Goal: Find specific page/section: Find specific page/section

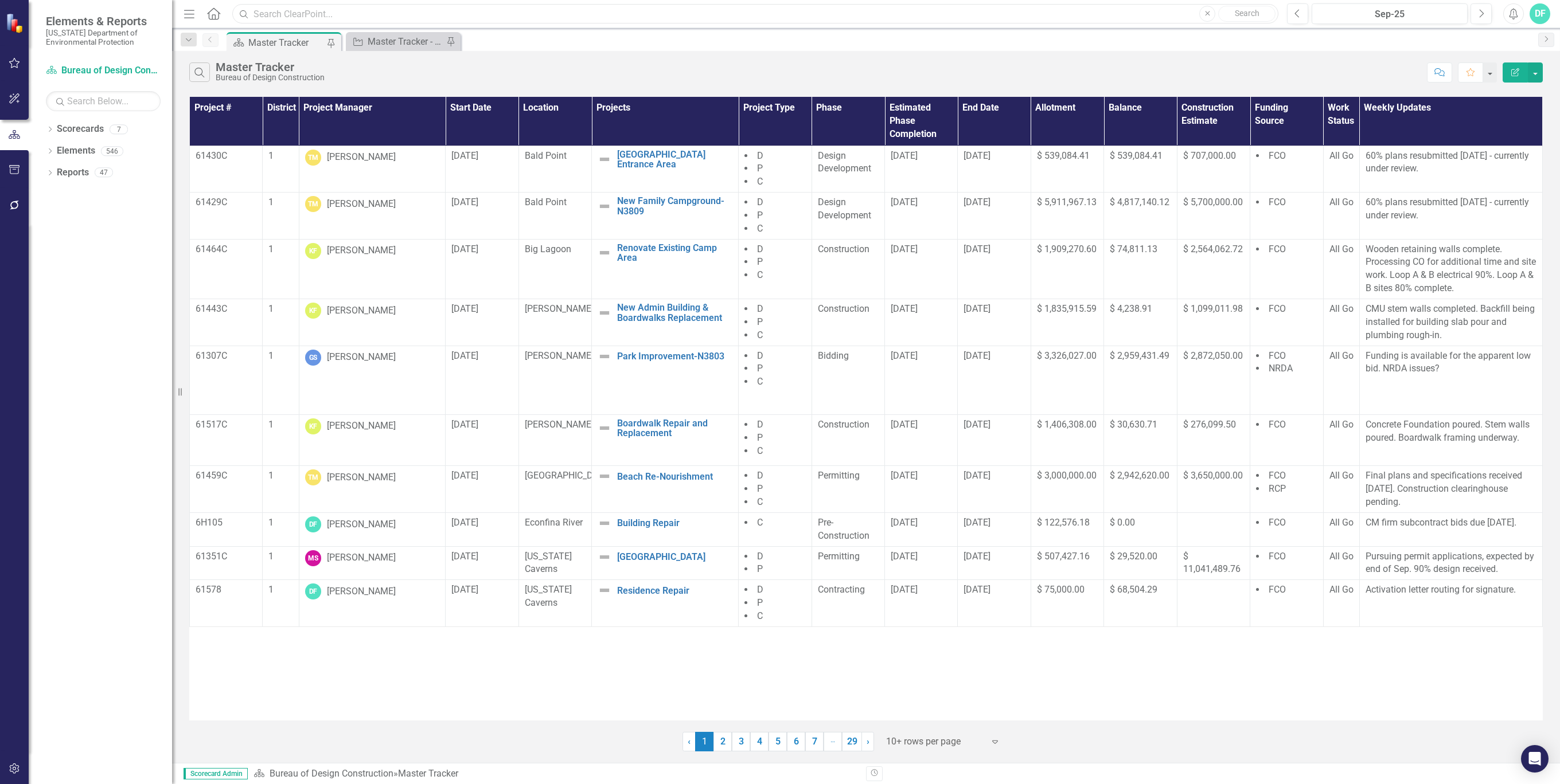
click at [343, 11] on input "text" at bounding box center [755, 13] width 1046 height 20
click at [389, 13] on input "[PERSON_NAME]" at bounding box center [755, 13] width 1046 height 20
click at [337, 12] on input "[PERSON_NAME]" at bounding box center [755, 13] width 1046 height 20
drag, startPoint x: 337, startPoint y: 13, endPoint x: 225, endPoint y: 8, distance: 112.1
click at [225, 8] on div "Menu Home Search [PERSON_NAME] Close Search" at bounding box center [728, 13] width 1094 height 22
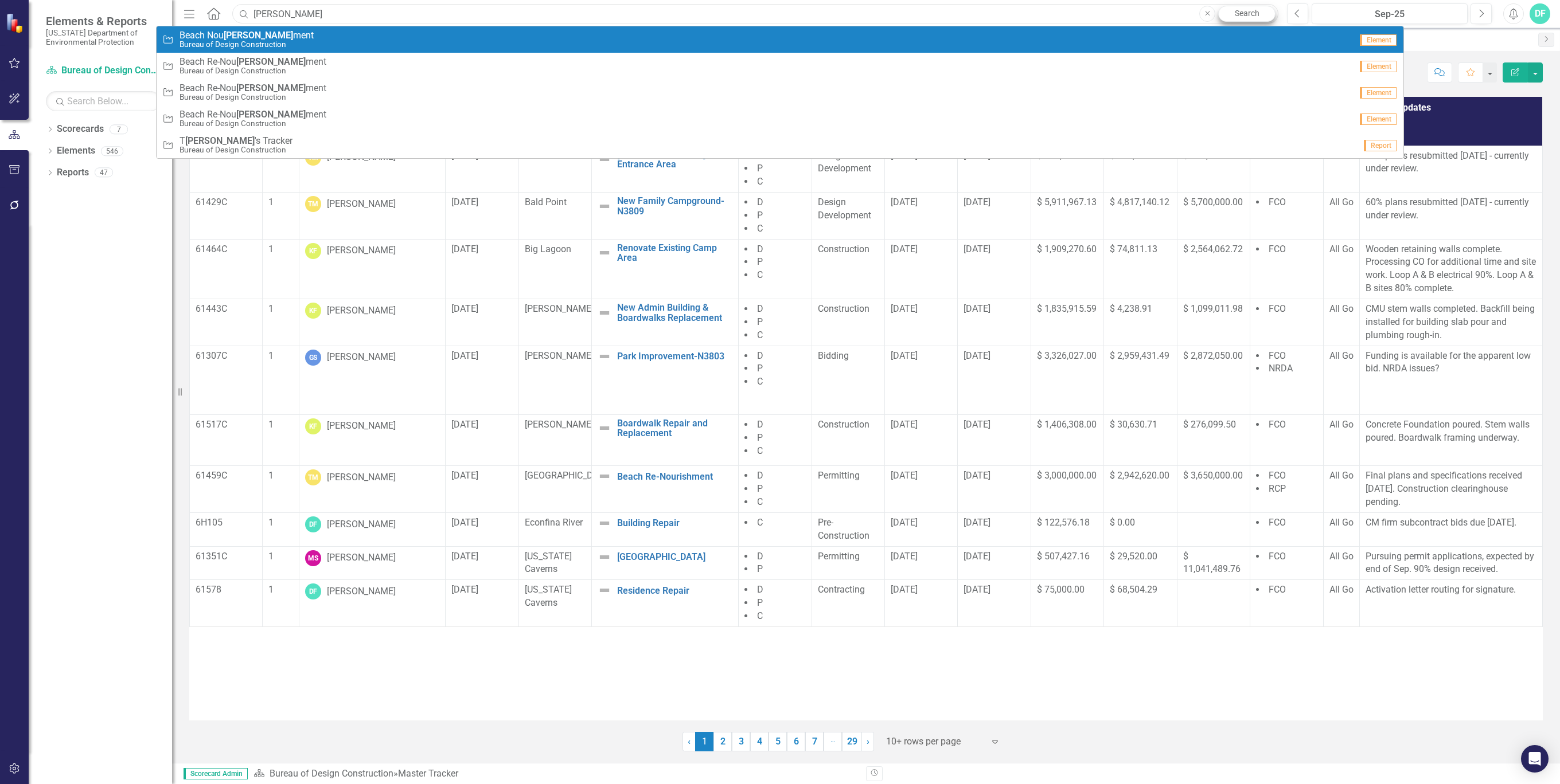
type input "[PERSON_NAME]"
click at [1257, 16] on link "Search" at bounding box center [1247, 13] width 57 height 16
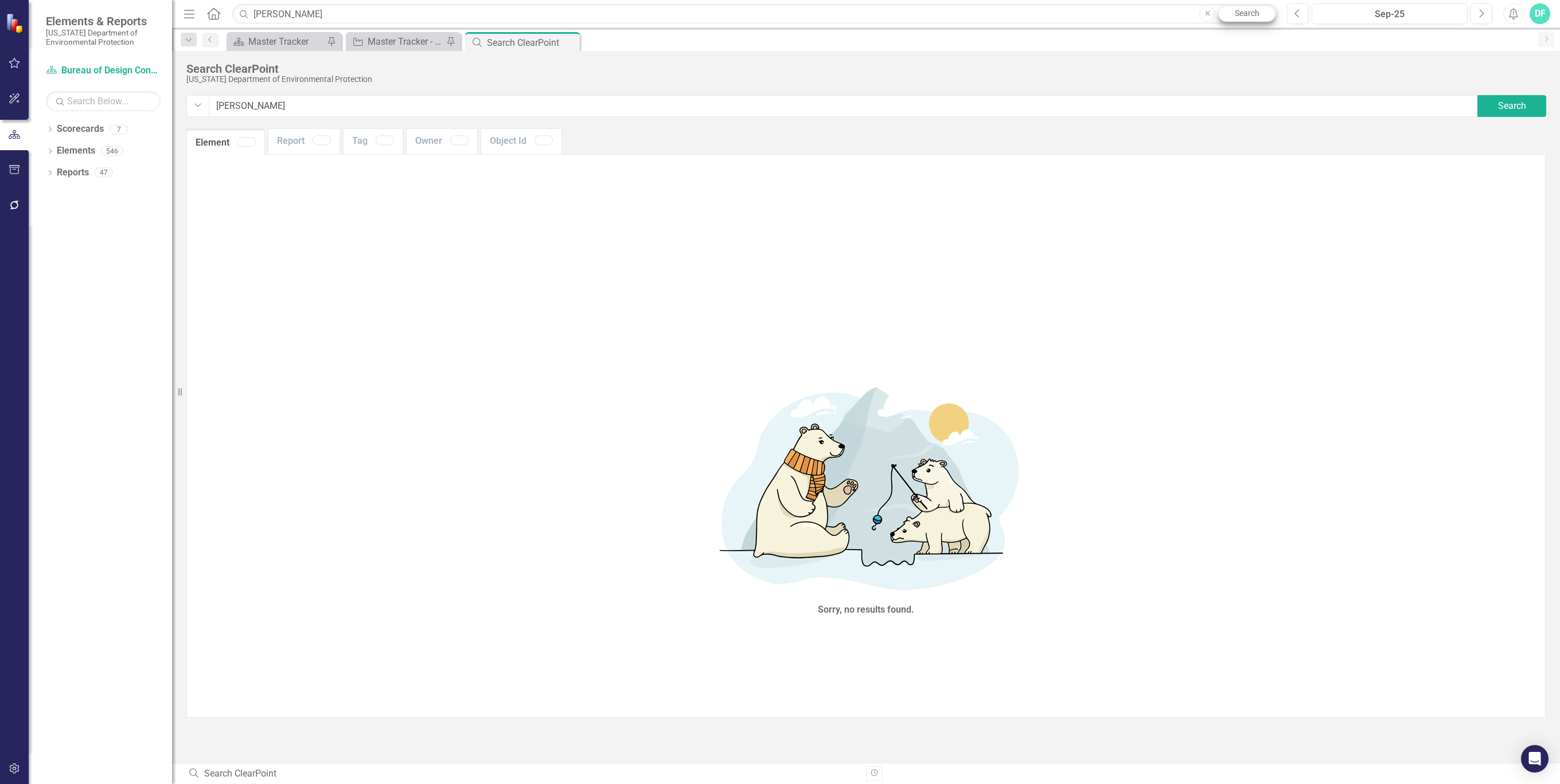
type input "[PERSON_NAME]+J+[PERSON_NAME]"
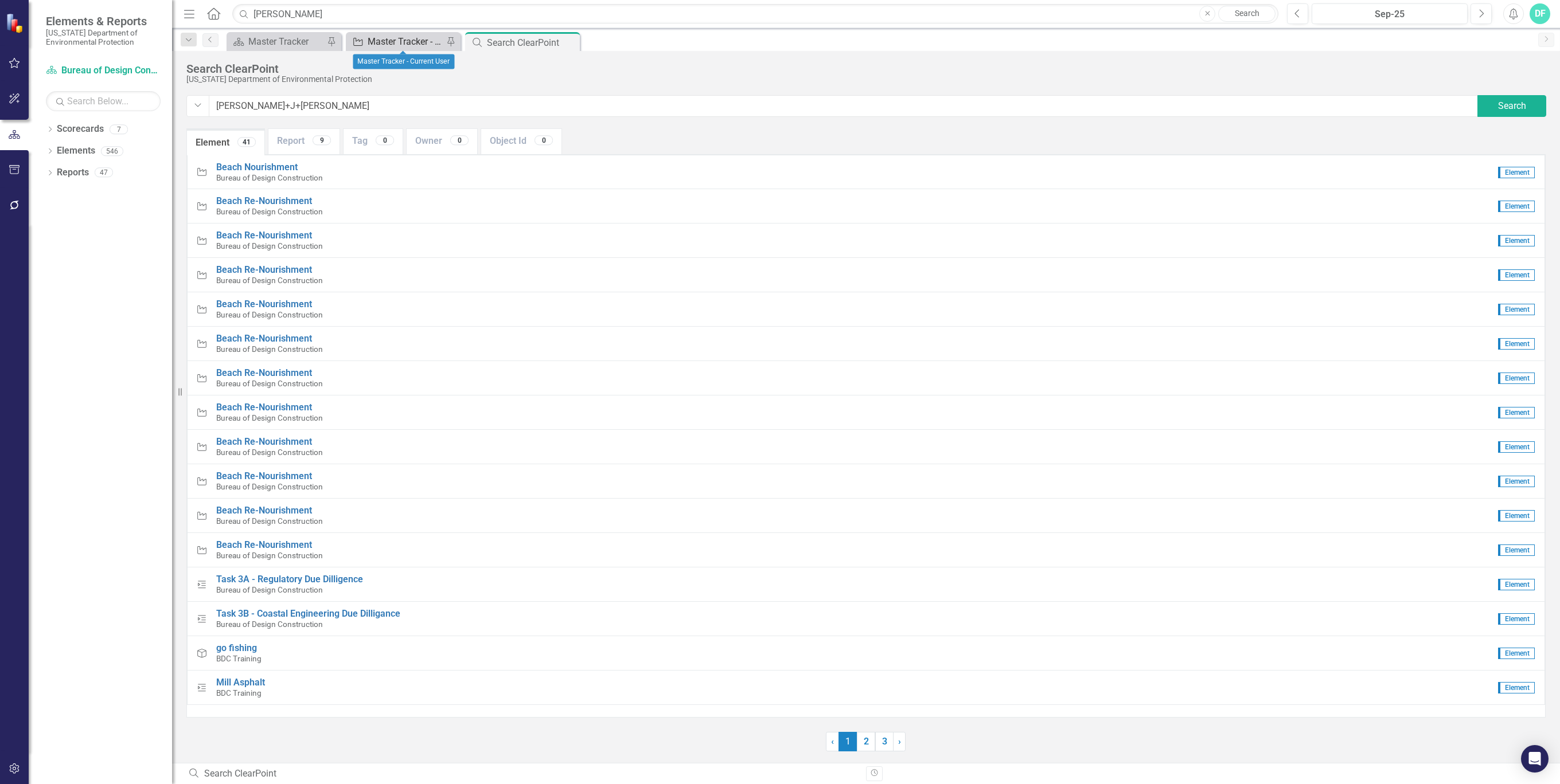
click at [409, 43] on div "Master Tracker - Current User" at bounding box center [405, 41] width 76 height 14
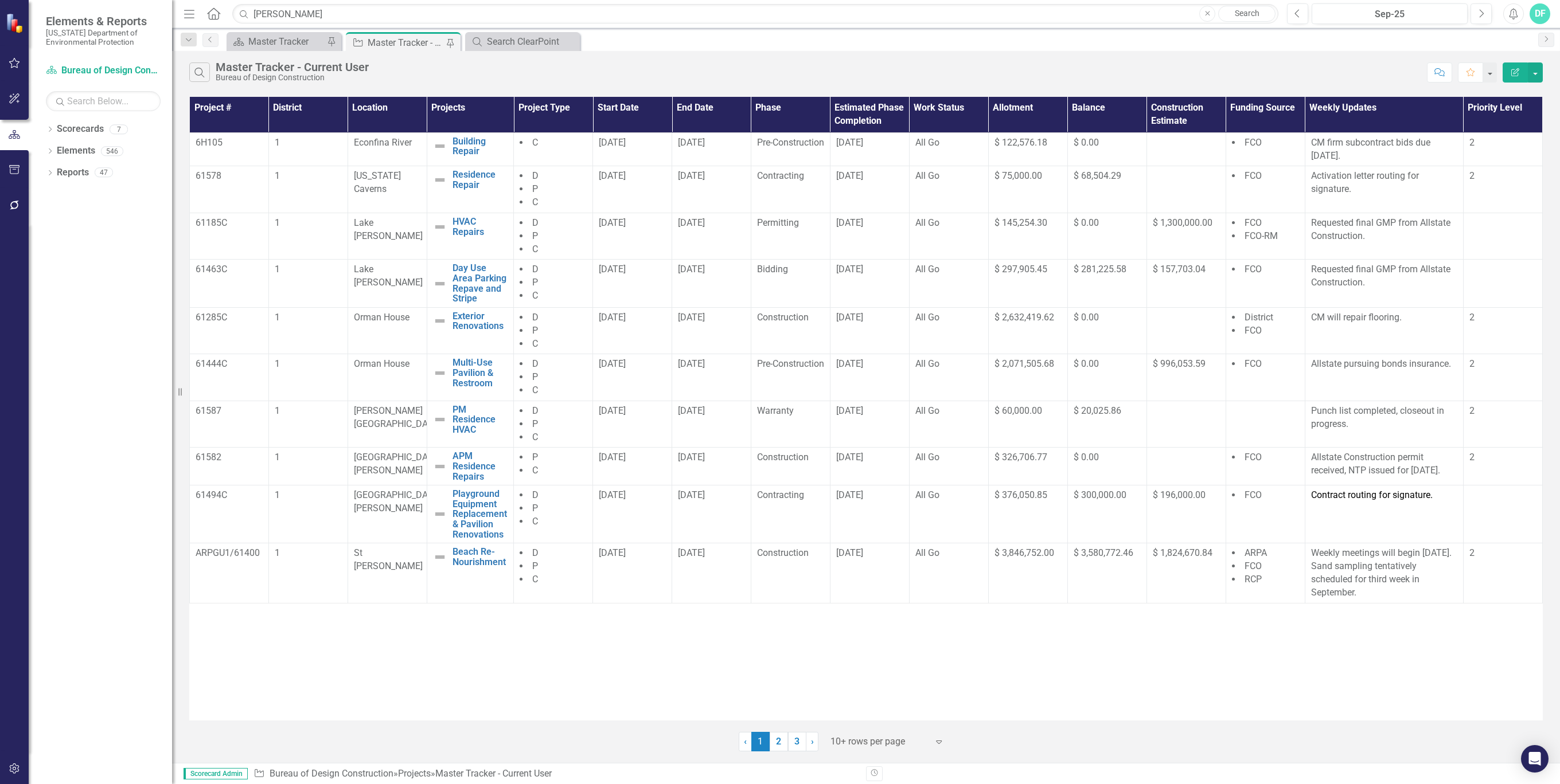
click at [189, 12] on icon "Menu" at bounding box center [189, 13] width 15 height 12
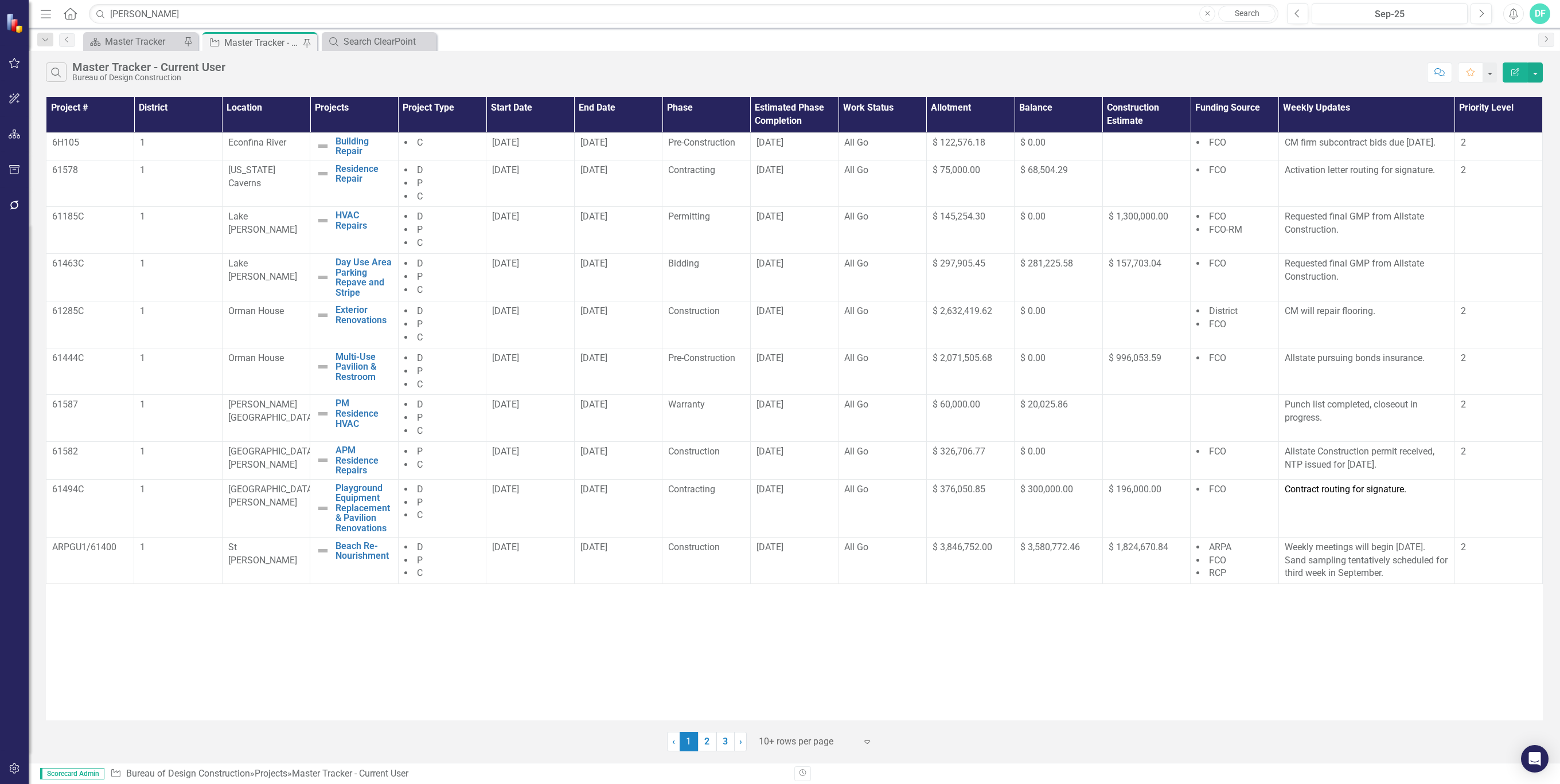
click at [46, 11] on icon "Menu" at bounding box center [46, 13] width 15 height 12
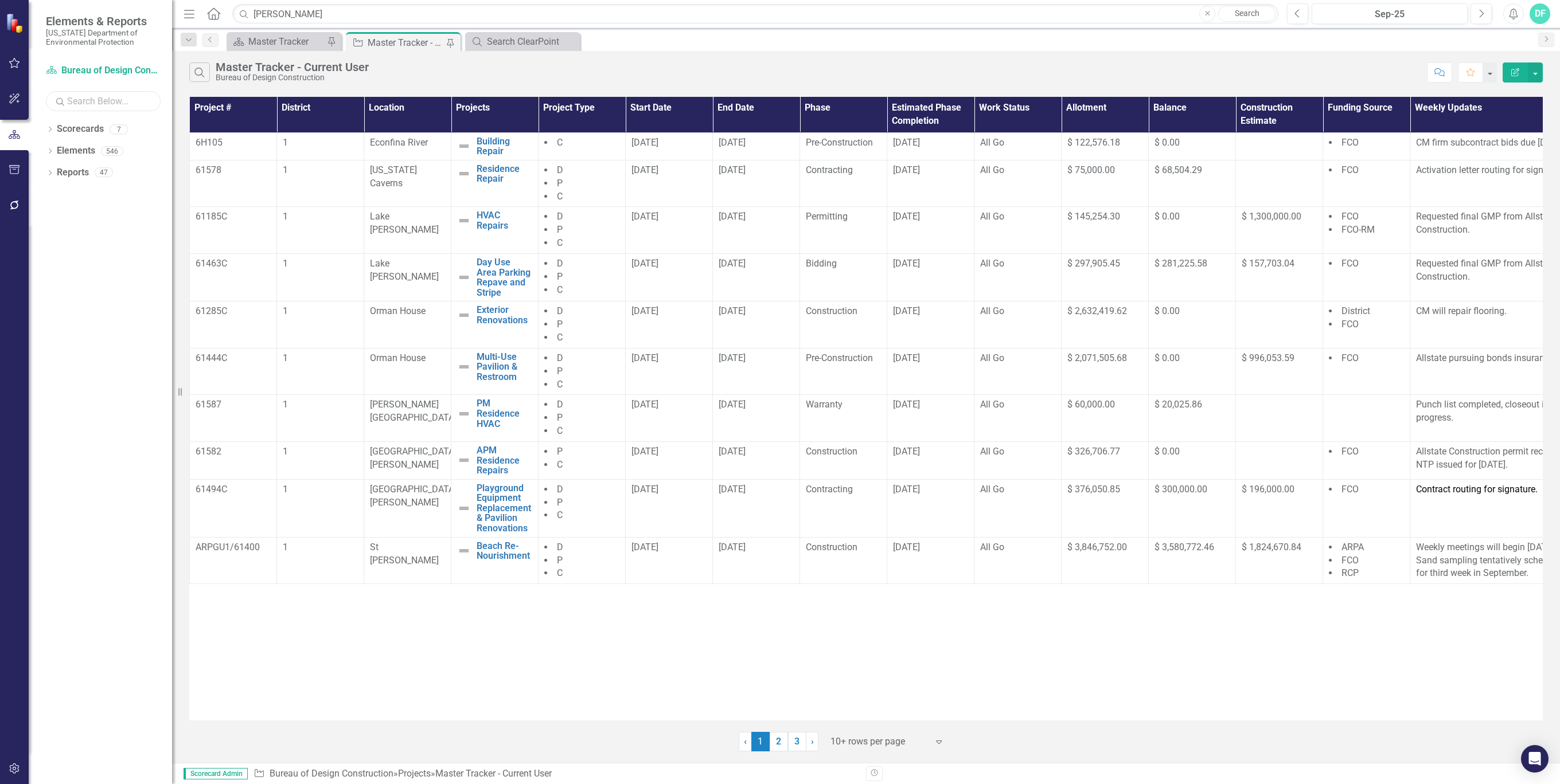
click at [130, 97] on input "text" at bounding box center [103, 101] width 115 height 20
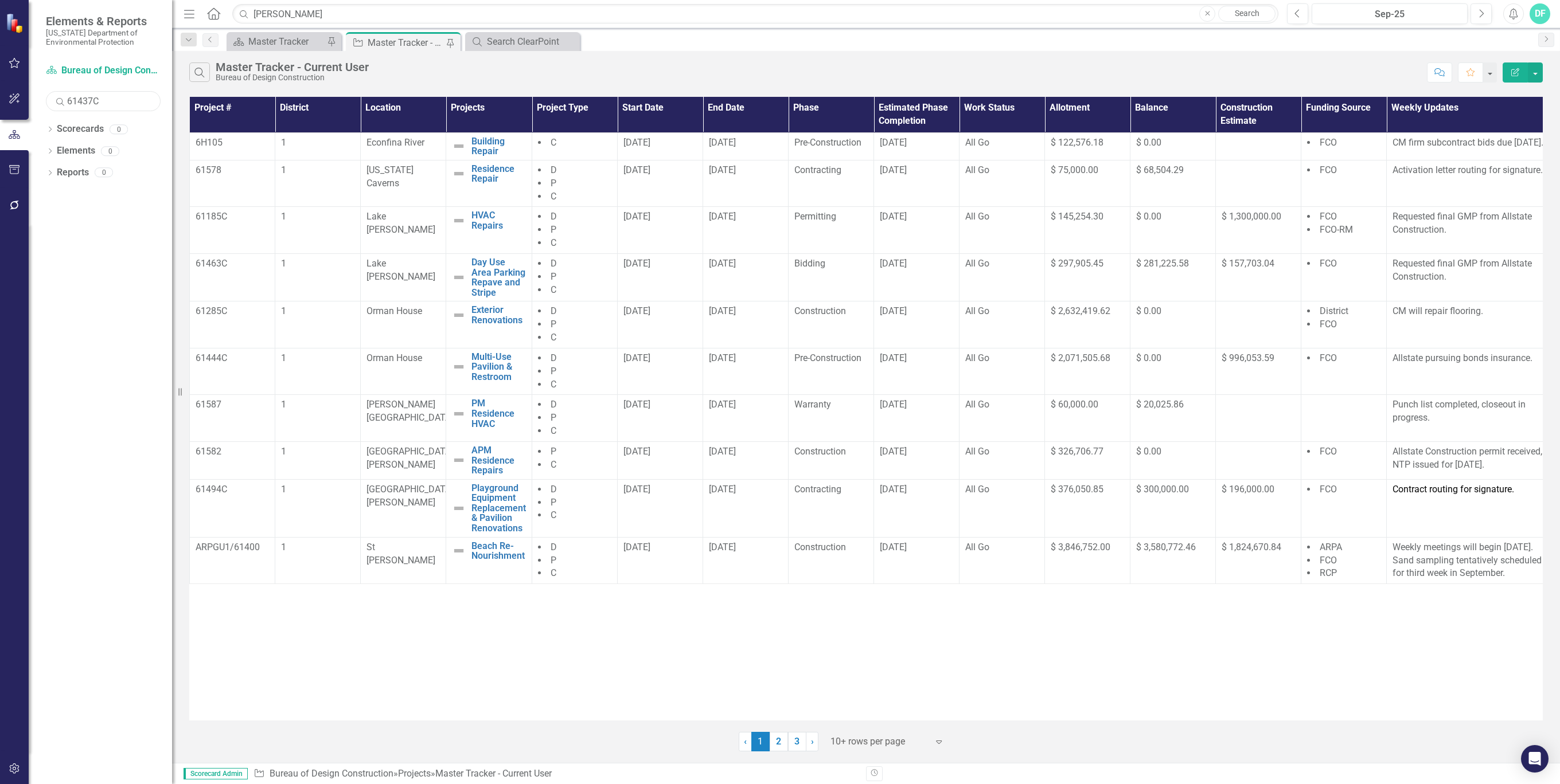
type input "61437C"
drag, startPoint x: 329, startPoint y: 7, endPoint x: 250, endPoint y: 16, distance: 79.5
click at [250, 16] on input "[PERSON_NAME]" at bounding box center [755, 13] width 1046 height 20
type input "61437C"
click at [777, 740] on link "2" at bounding box center [779, 742] width 18 height 19
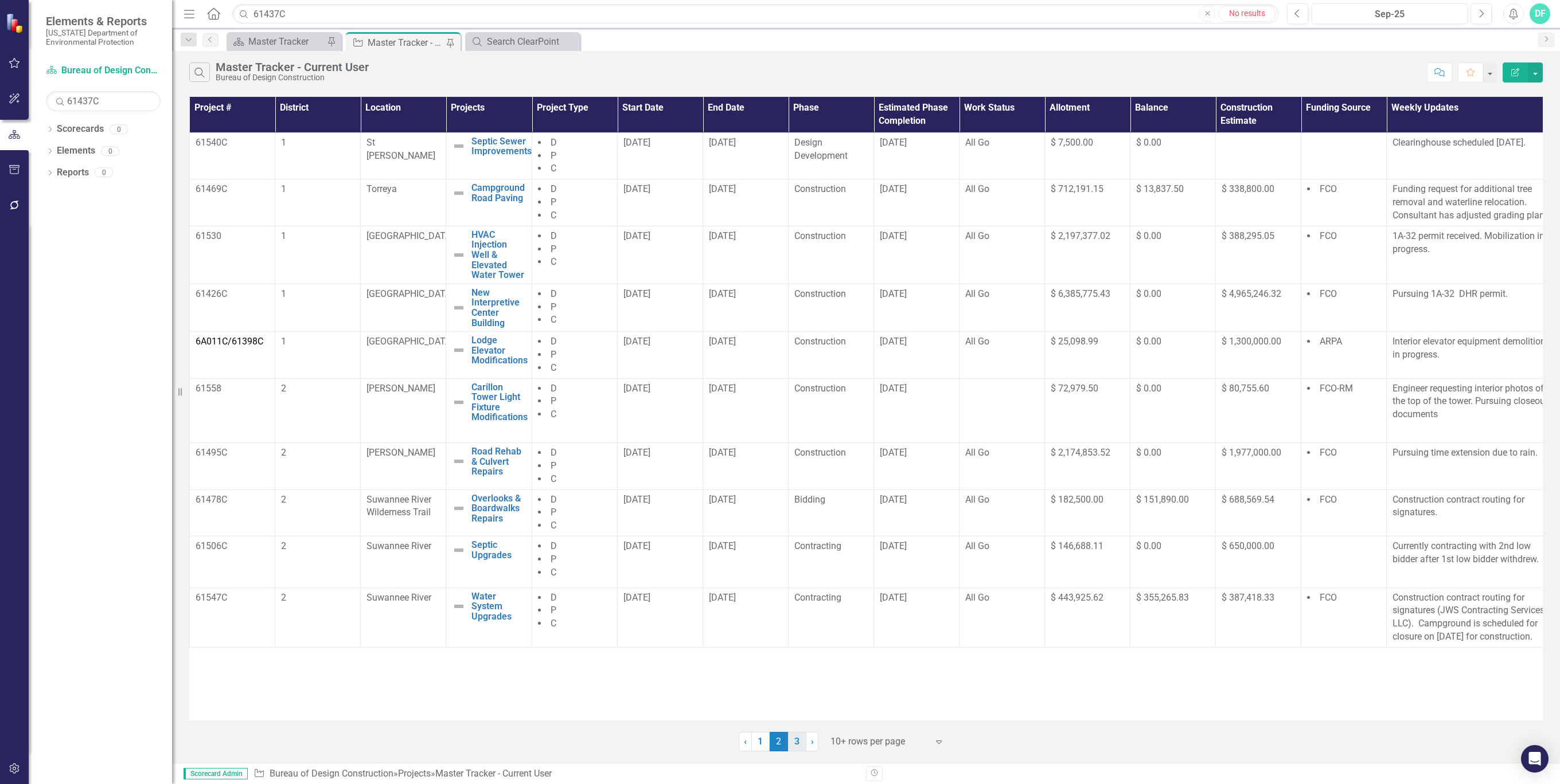
click at [798, 741] on link "3" at bounding box center [797, 742] width 18 height 19
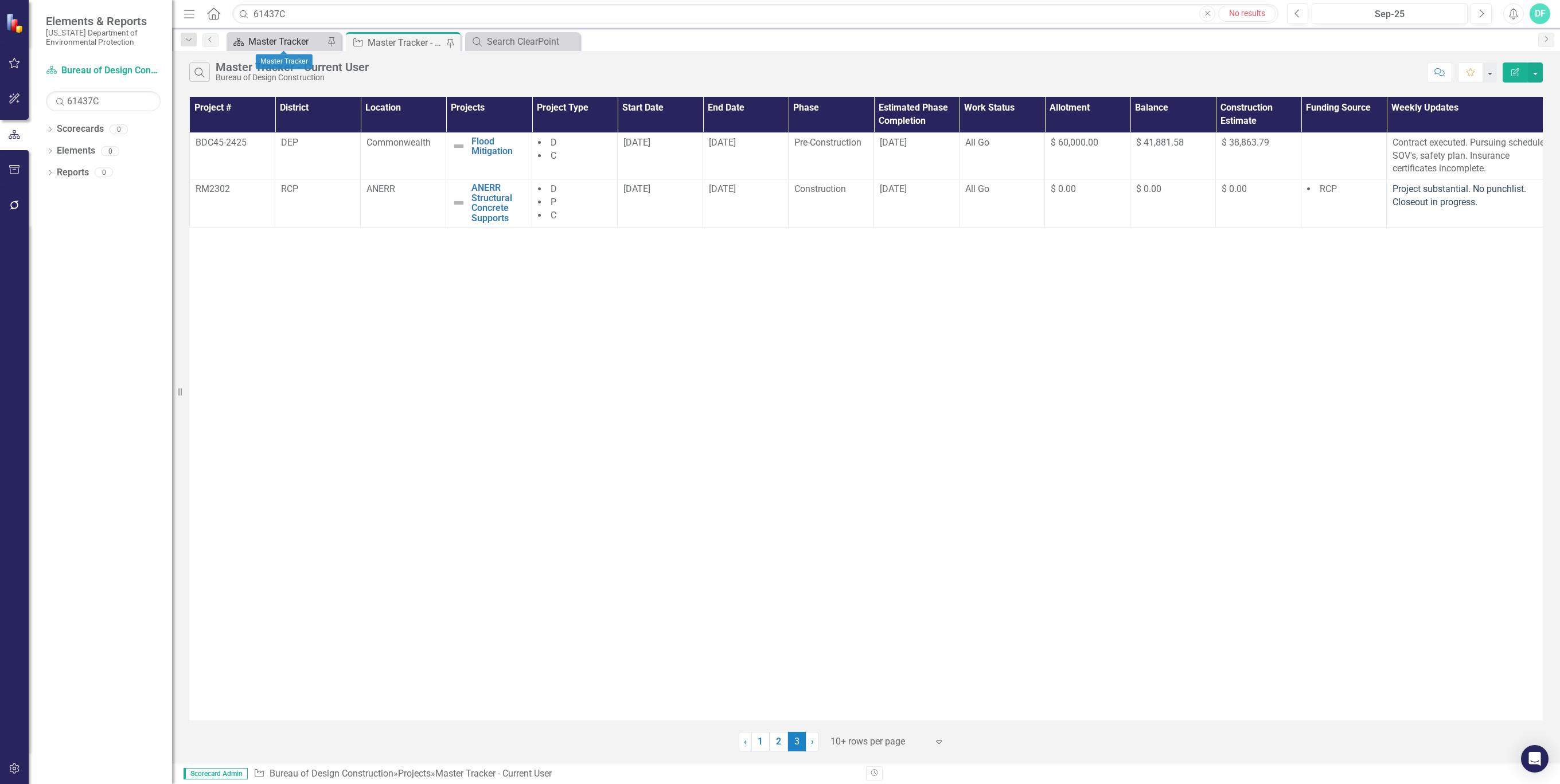
click at [311, 37] on div "Master Tracker" at bounding box center [286, 41] width 76 height 14
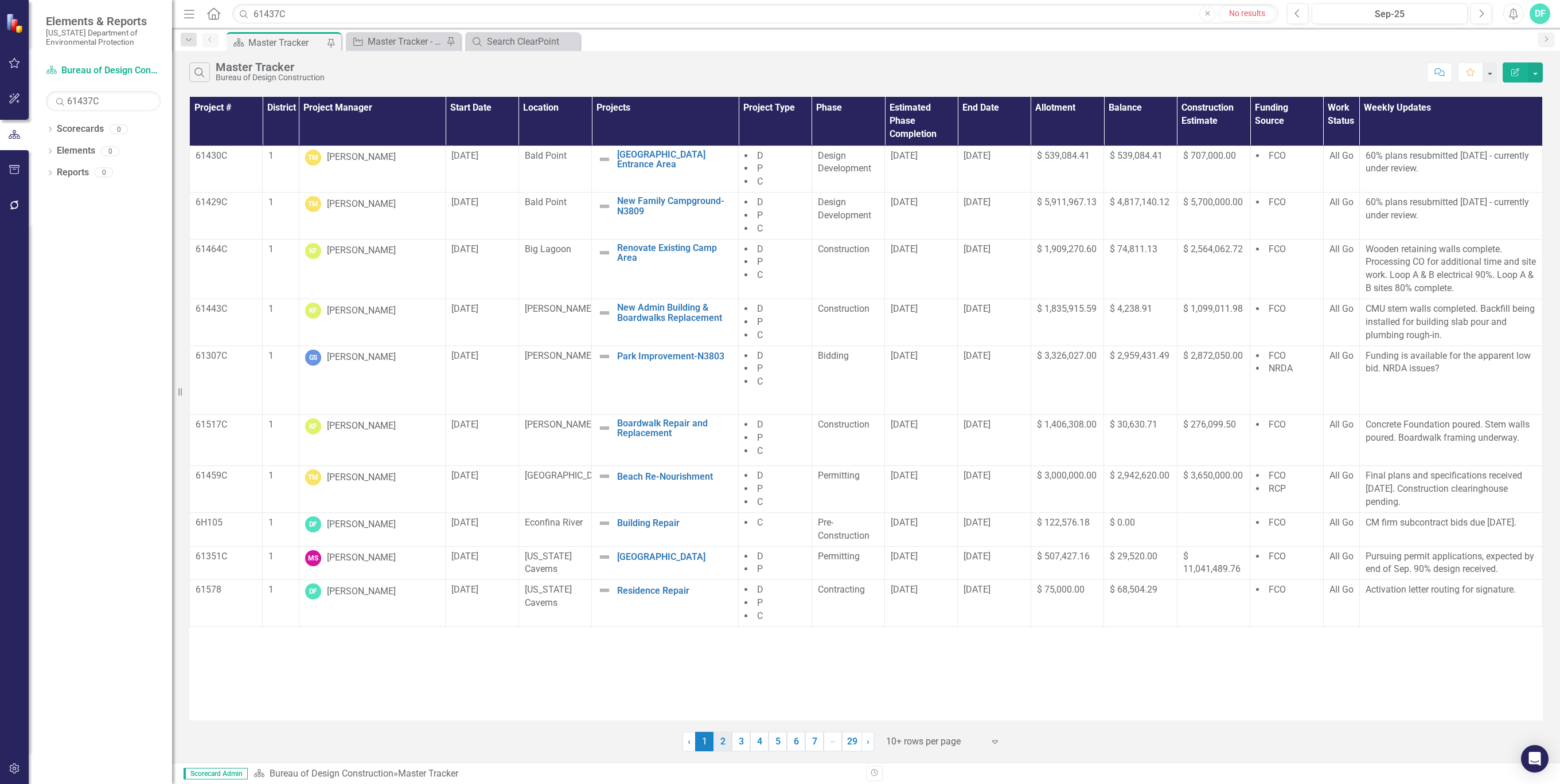
click at [726, 739] on link "2" at bounding box center [723, 742] width 18 height 19
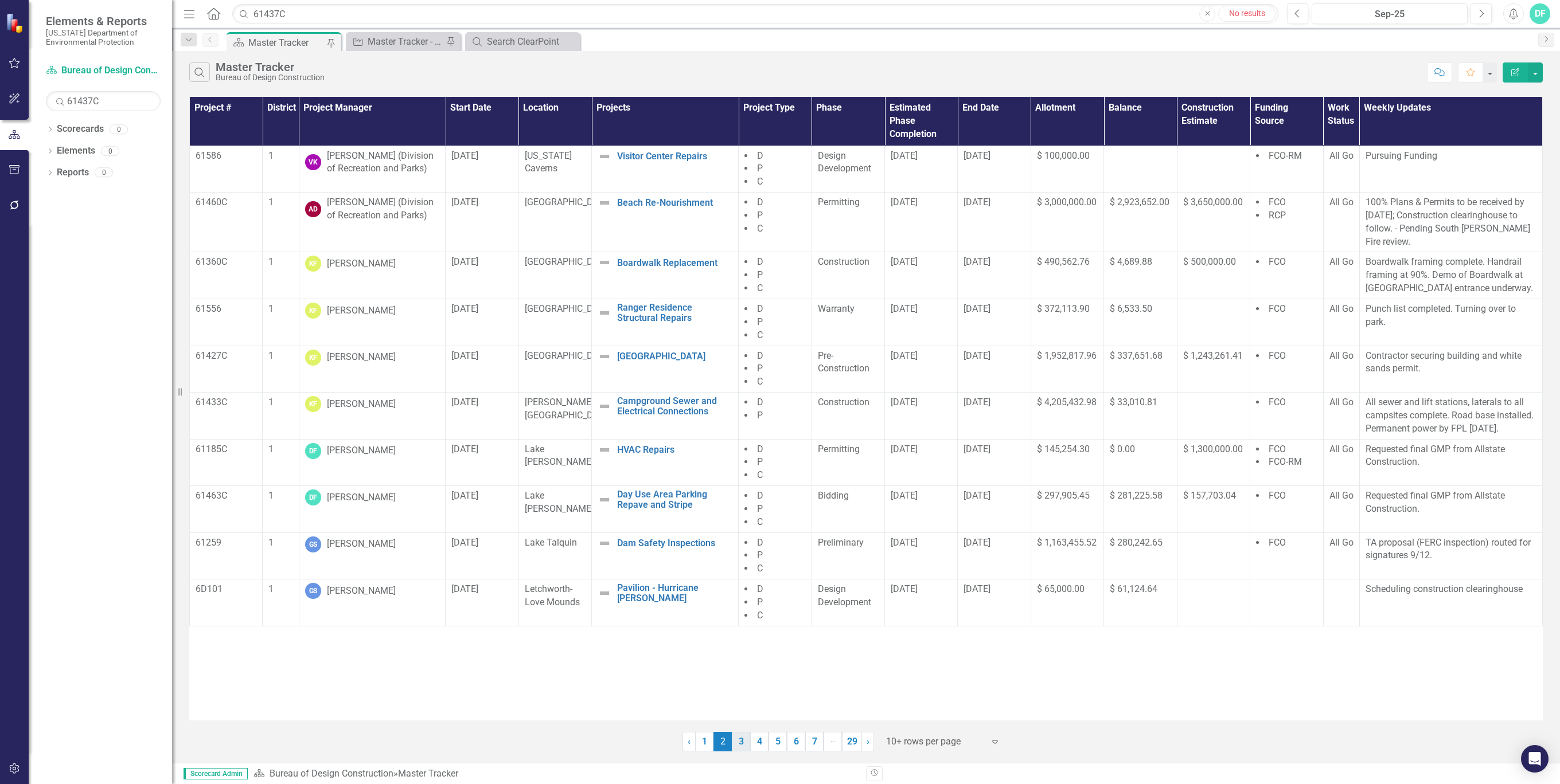
click at [740, 741] on link "3" at bounding box center [741, 742] width 18 height 19
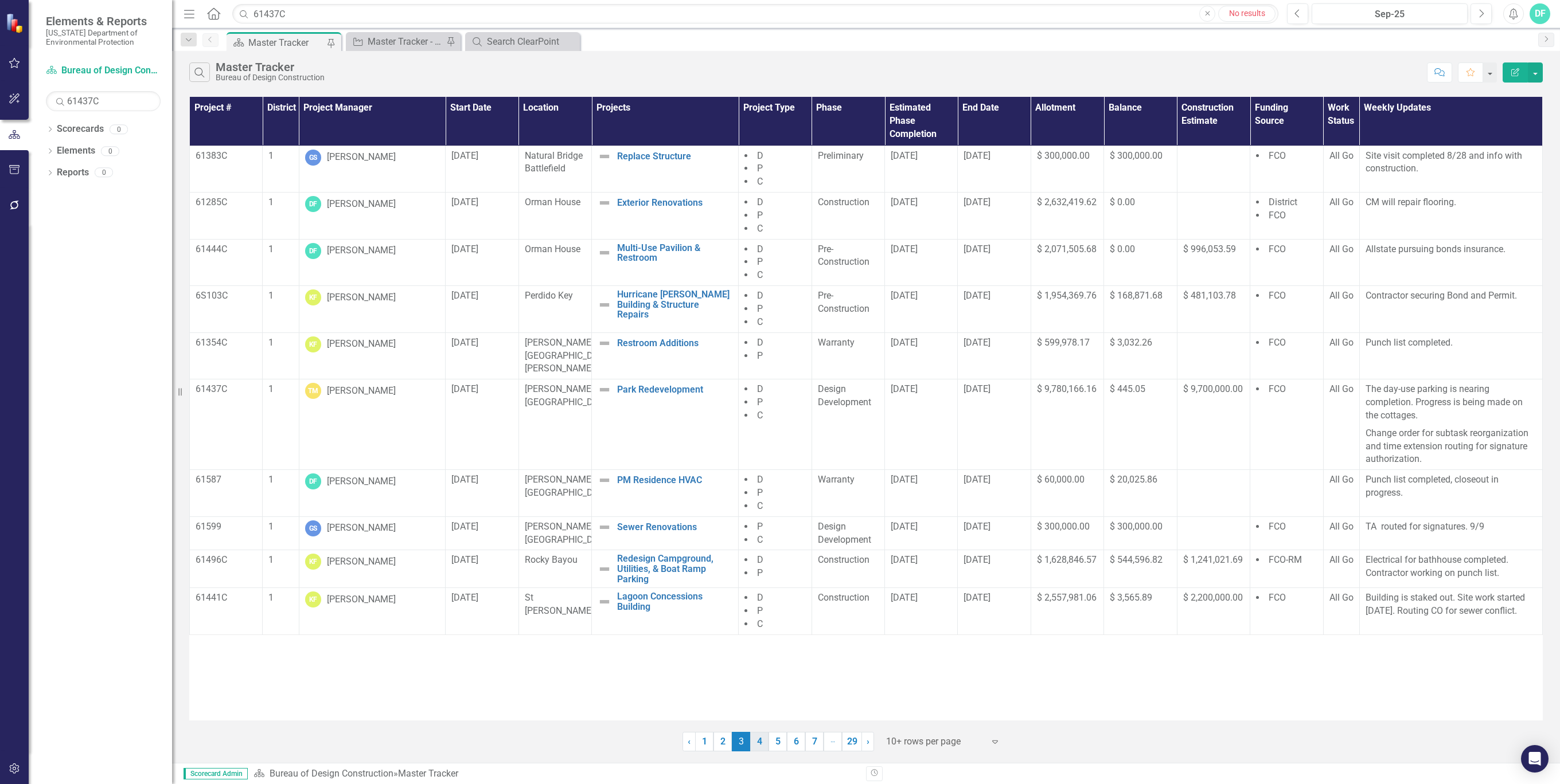
click at [760, 745] on link "4" at bounding box center [759, 742] width 18 height 19
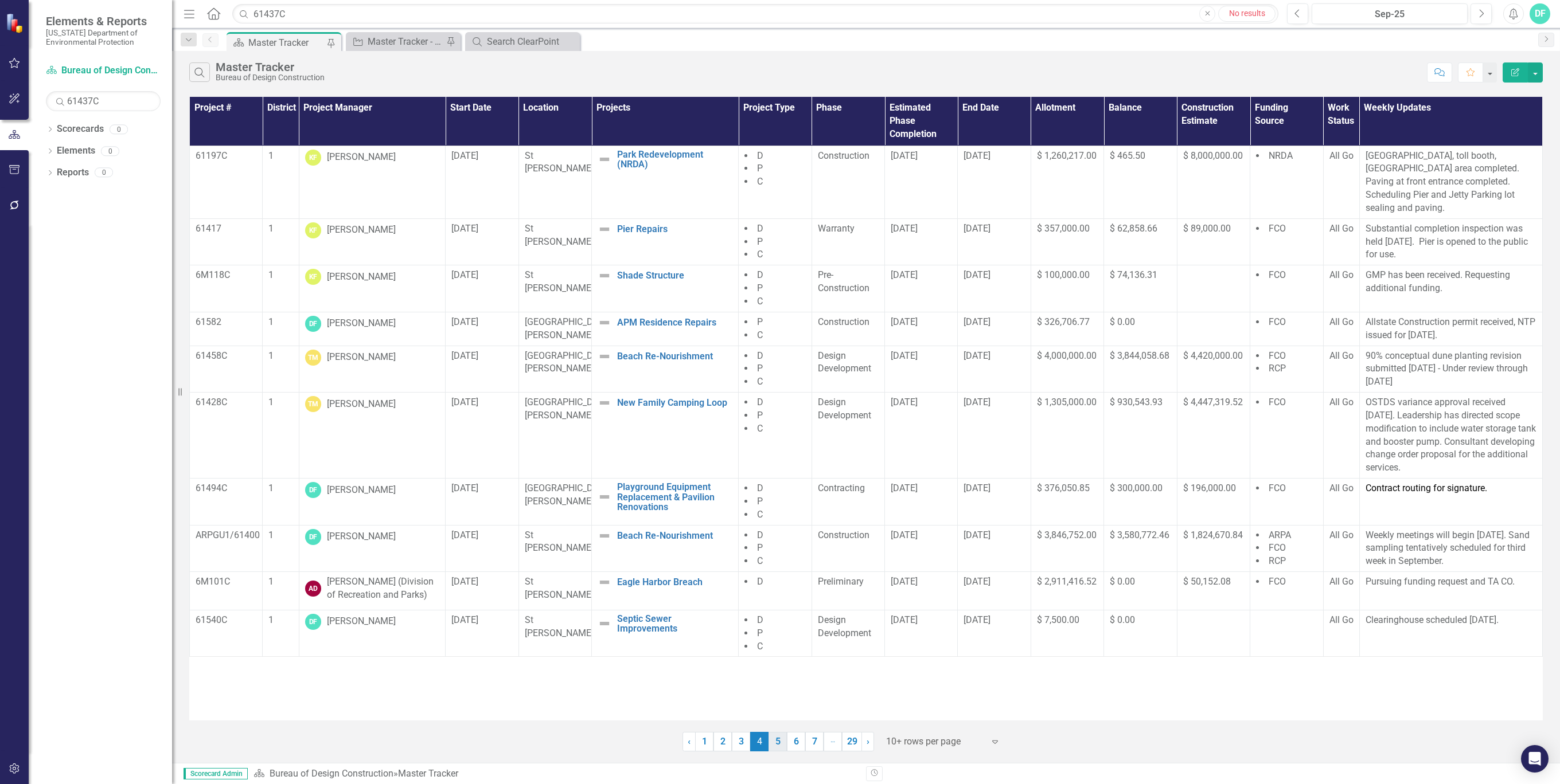
click at [779, 744] on link "5" at bounding box center [777, 742] width 18 height 19
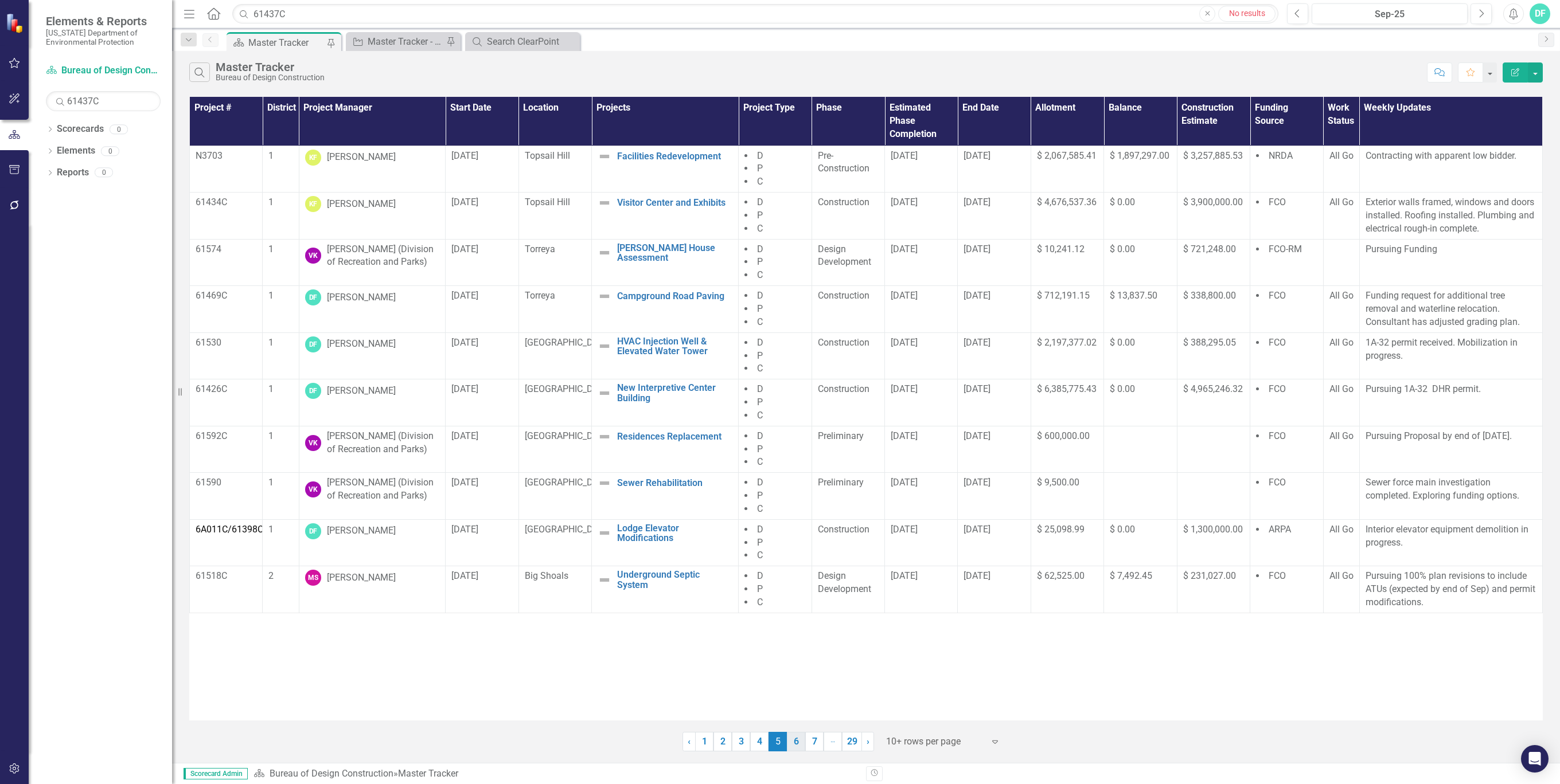
click at [796, 748] on link "6" at bounding box center [795, 742] width 18 height 19
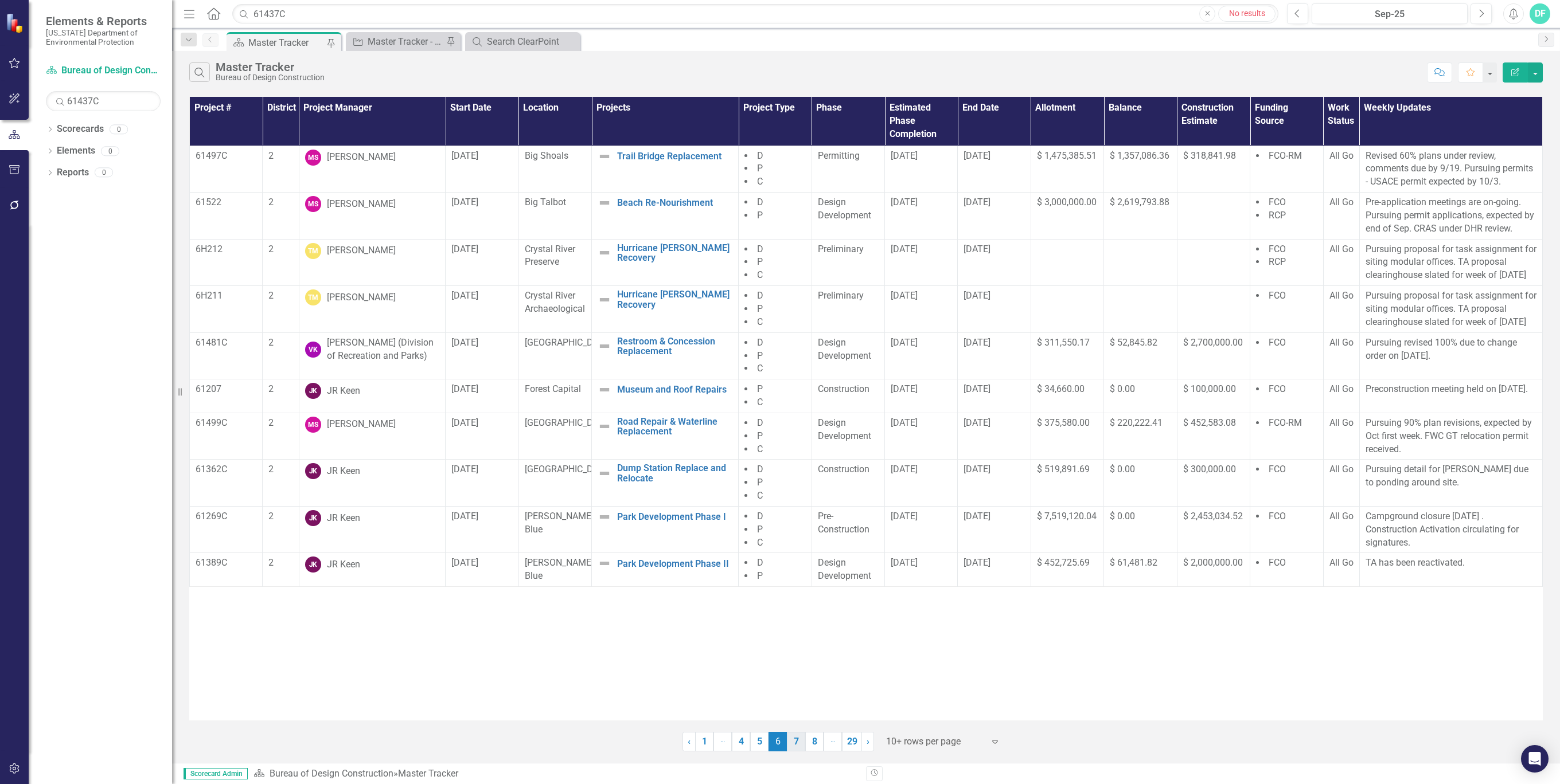
click at [796, 741] on link "7" at bounding box center [795, 742] width 18 height 19
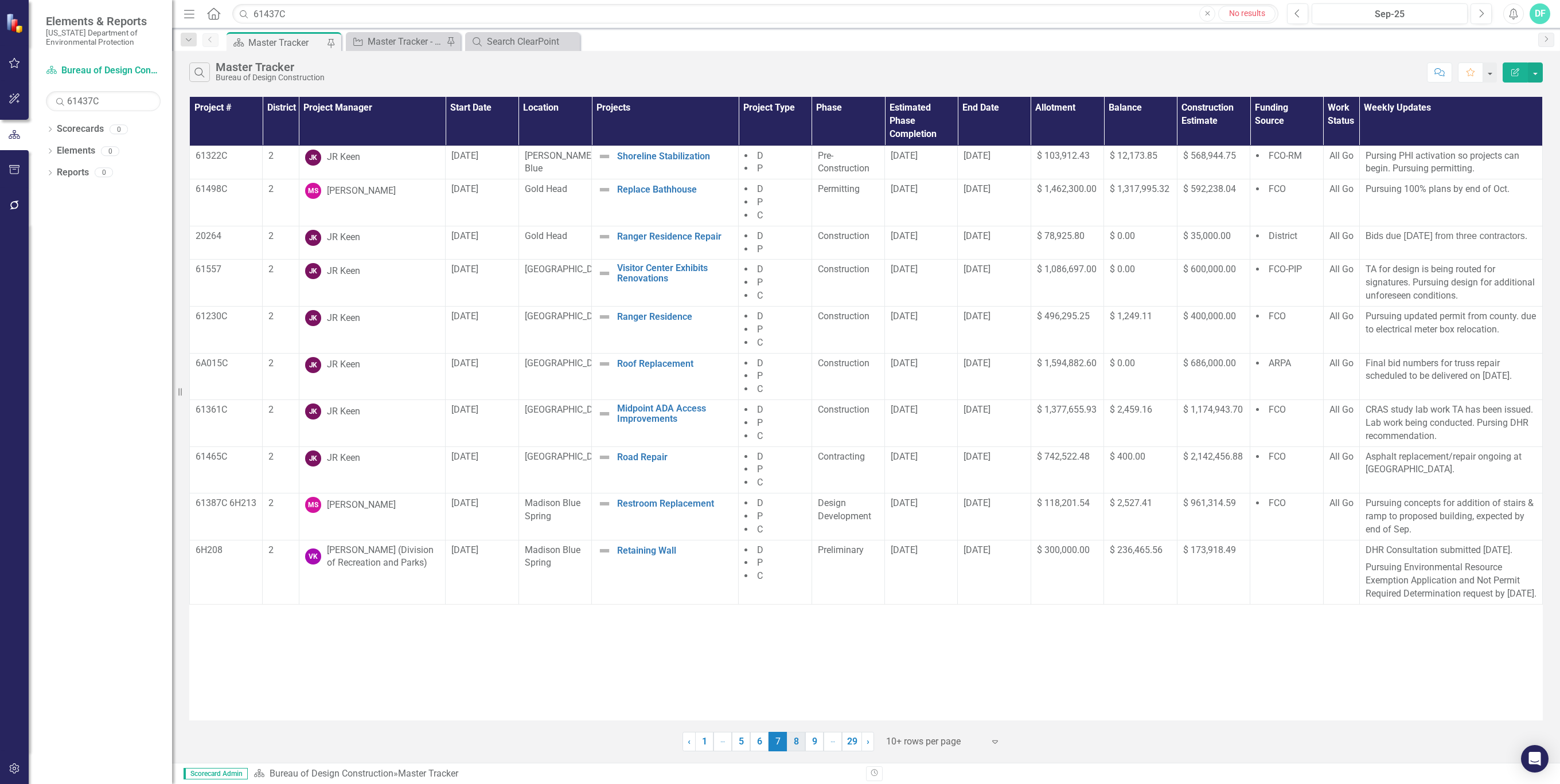
click at [798, 739] on link "8" at bounding box center [795, 742] width 18 height 19
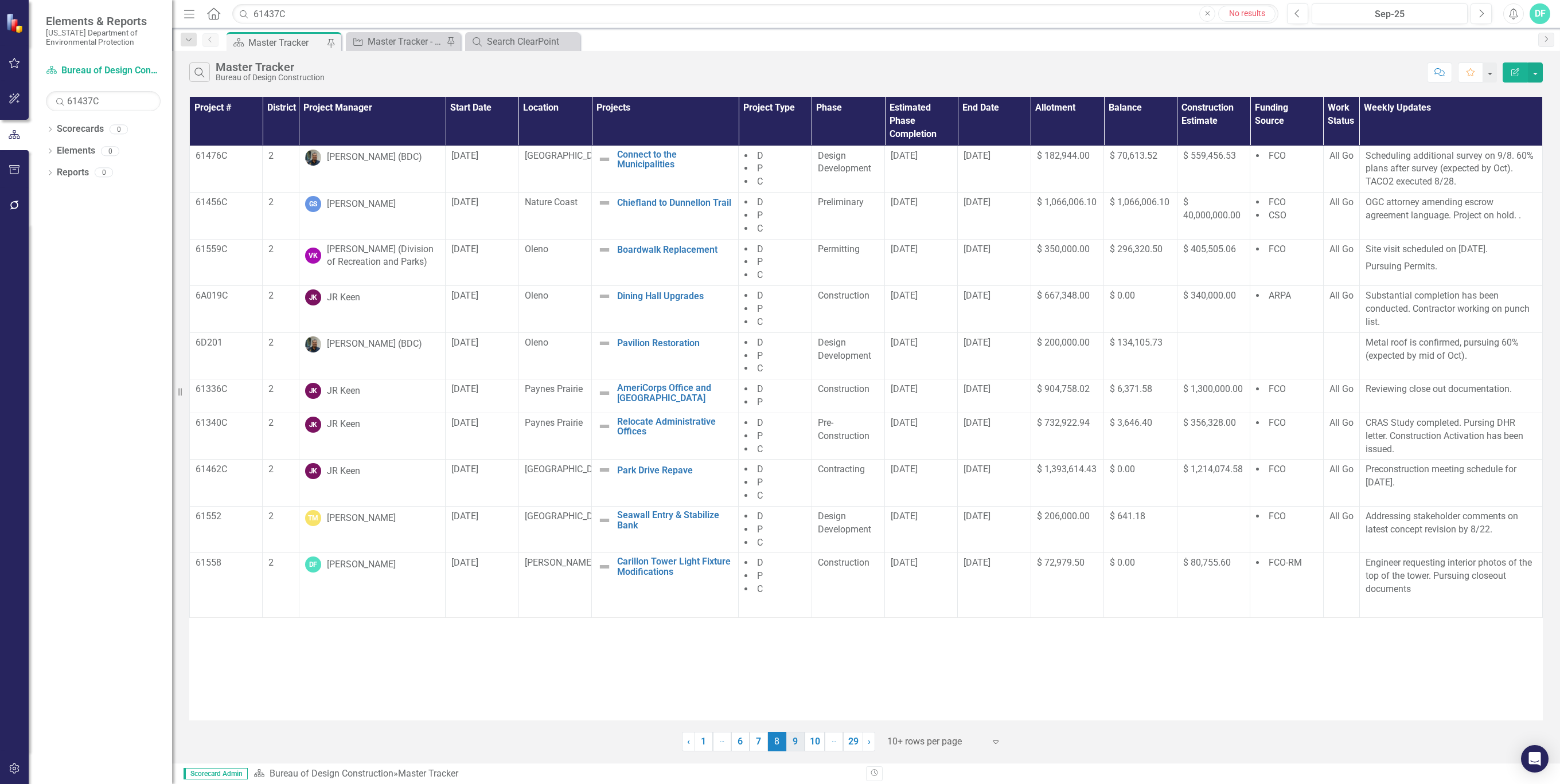
click at [798, 740] on link "9" at bounding box center [795, 742] width 18 height 19
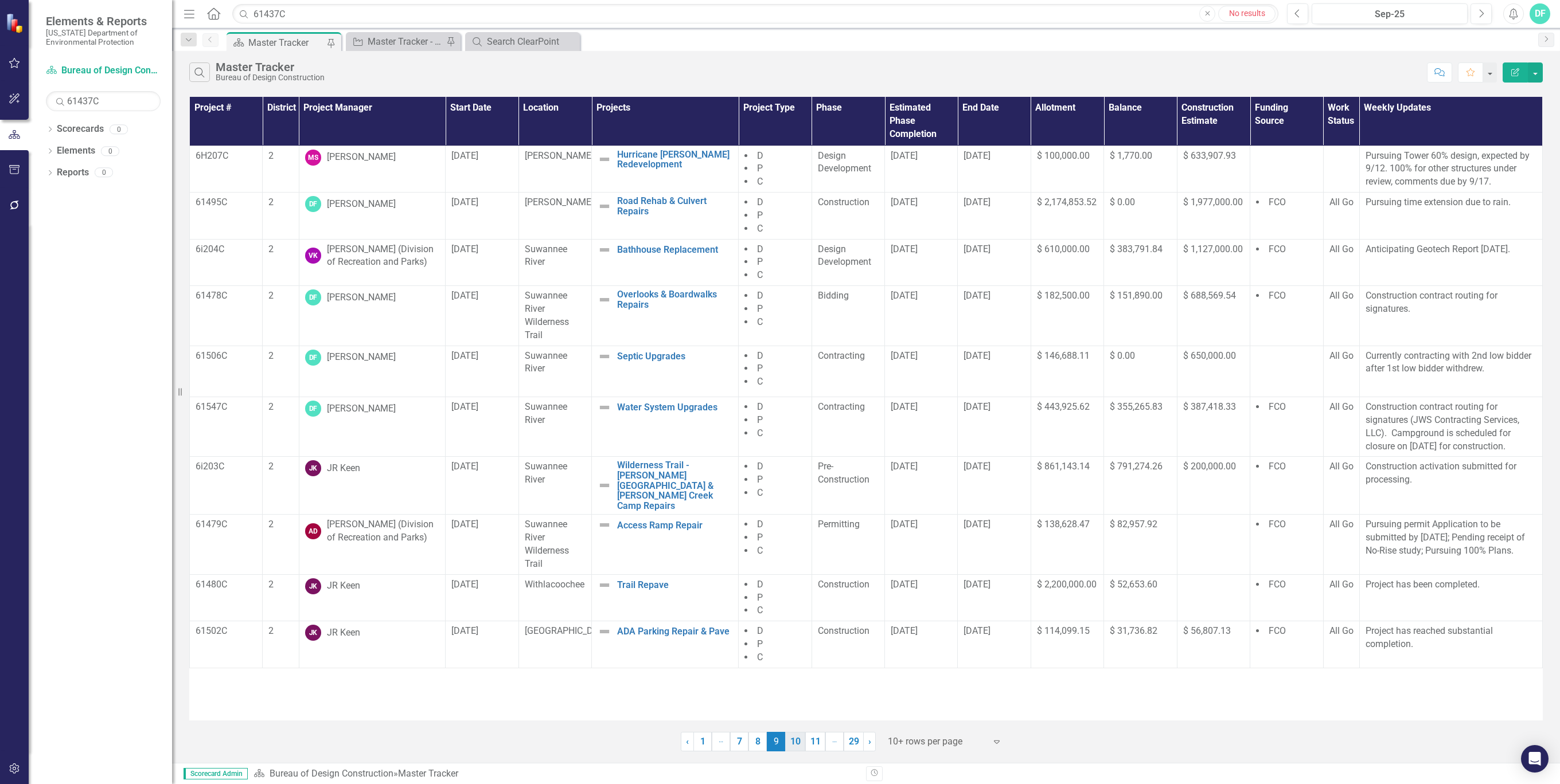
click at [794, 741] on link "10" at bounding box center [795, 742] width 20 height 19
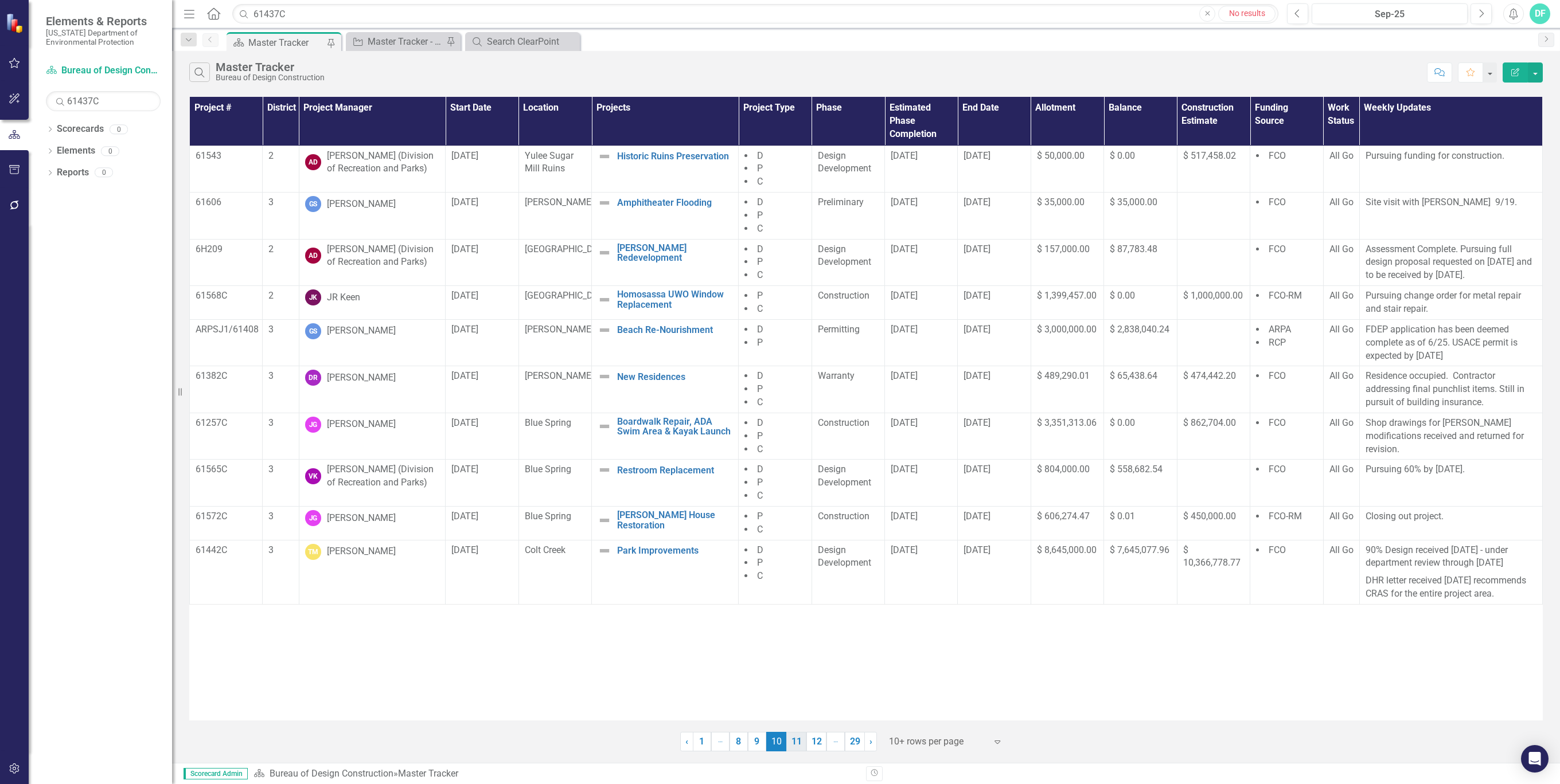
click at [798, 744] on link "11" at bounding box center [796, 742] width 20 height 19
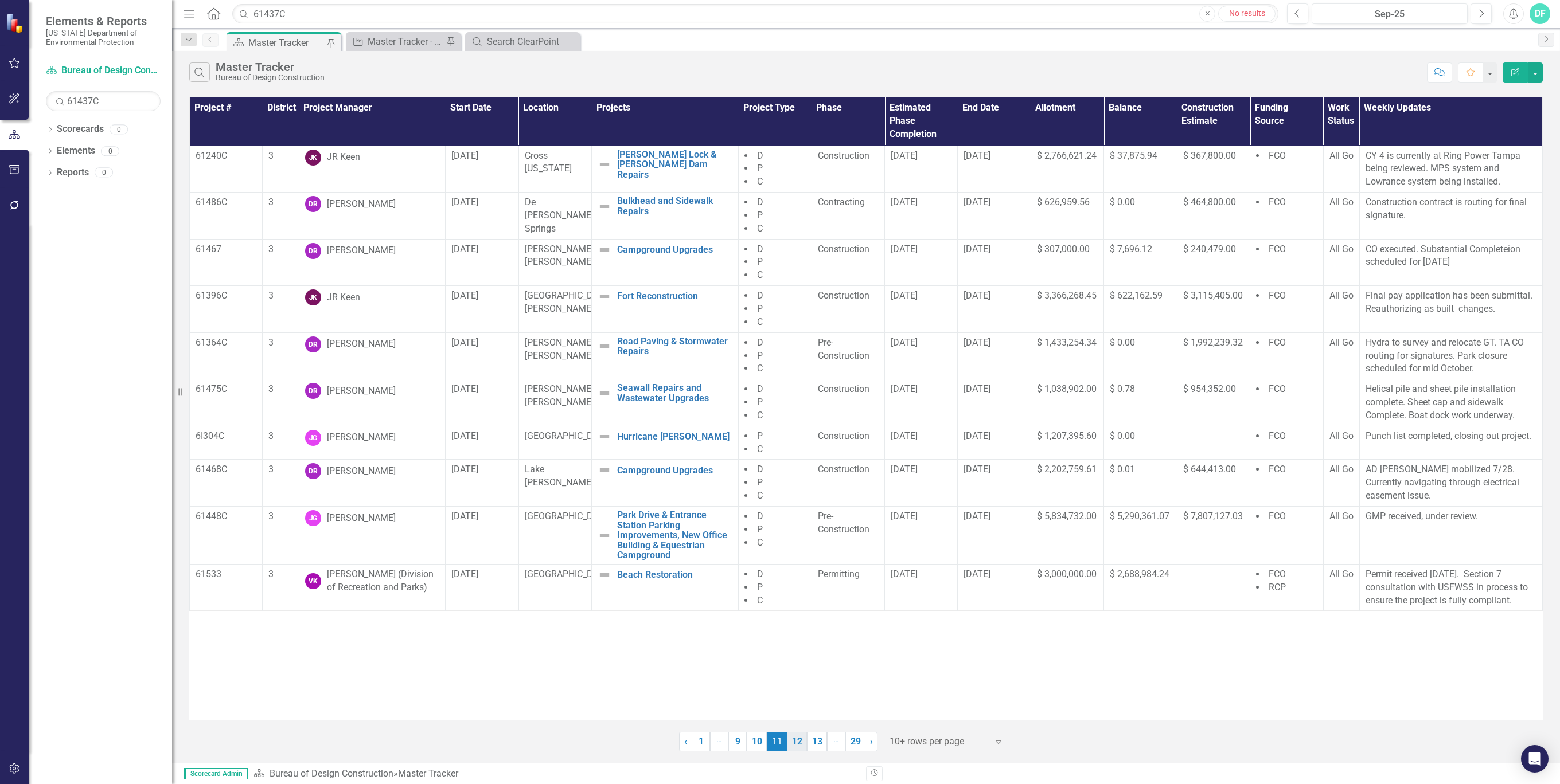
click at [795, 743] on link "12" at bounding box center [796, 742] width 20 height 19
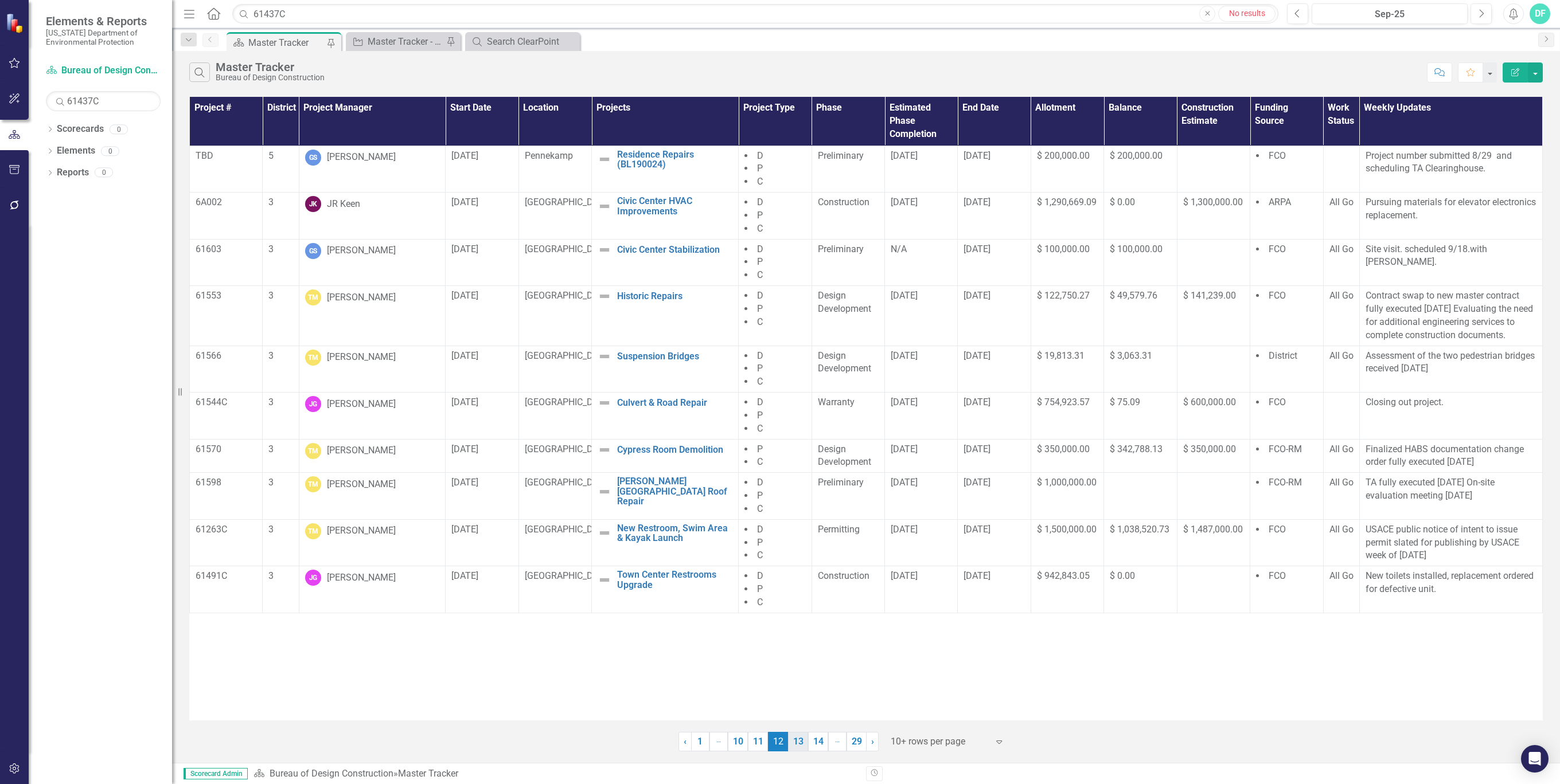
click at [801, 742] on link "13" at bounding box center [798, 742] width 20 height 19
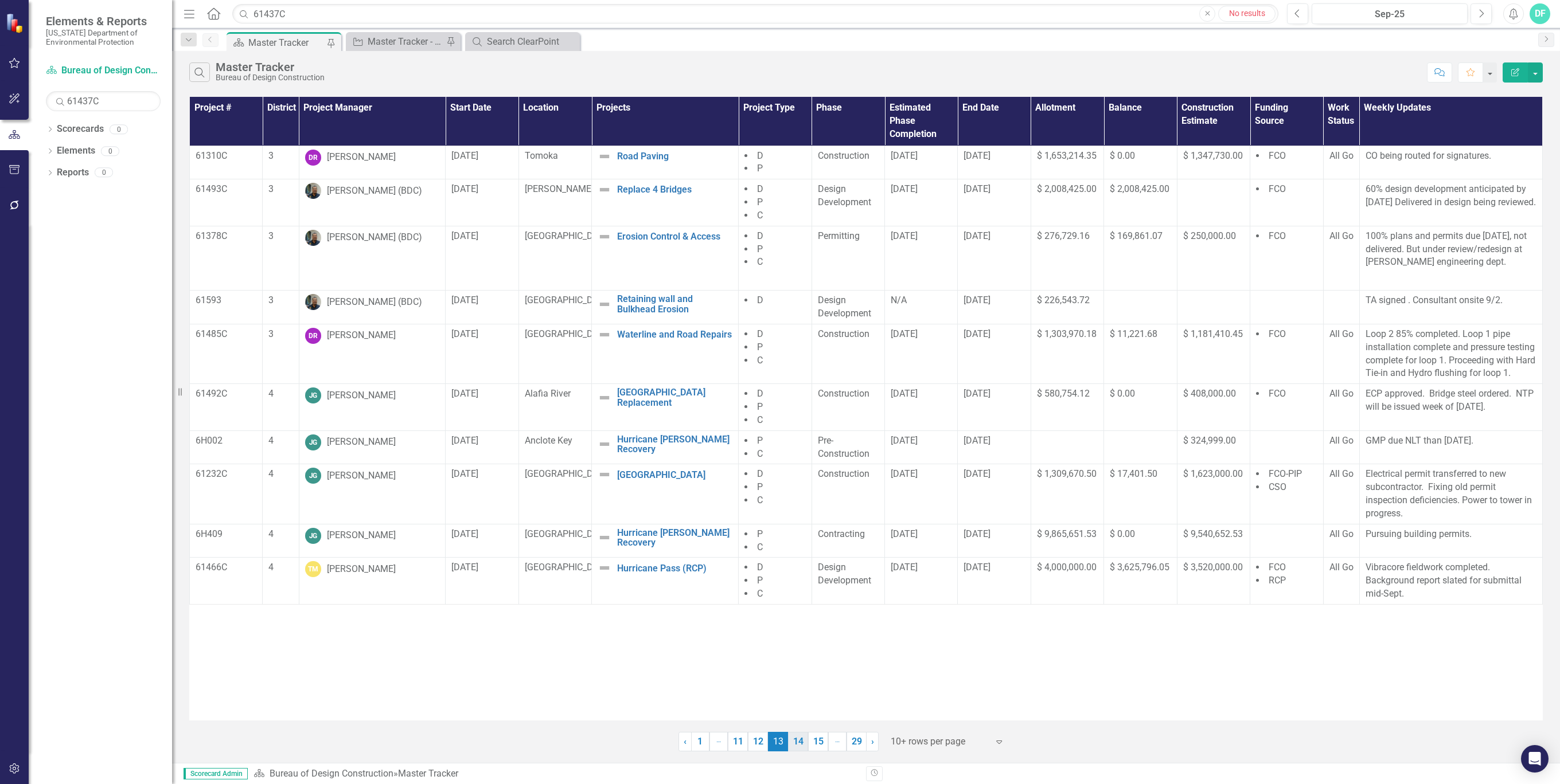
click at [798, 742] on link "14" at bounding box center [798, 742] width 20 height 19
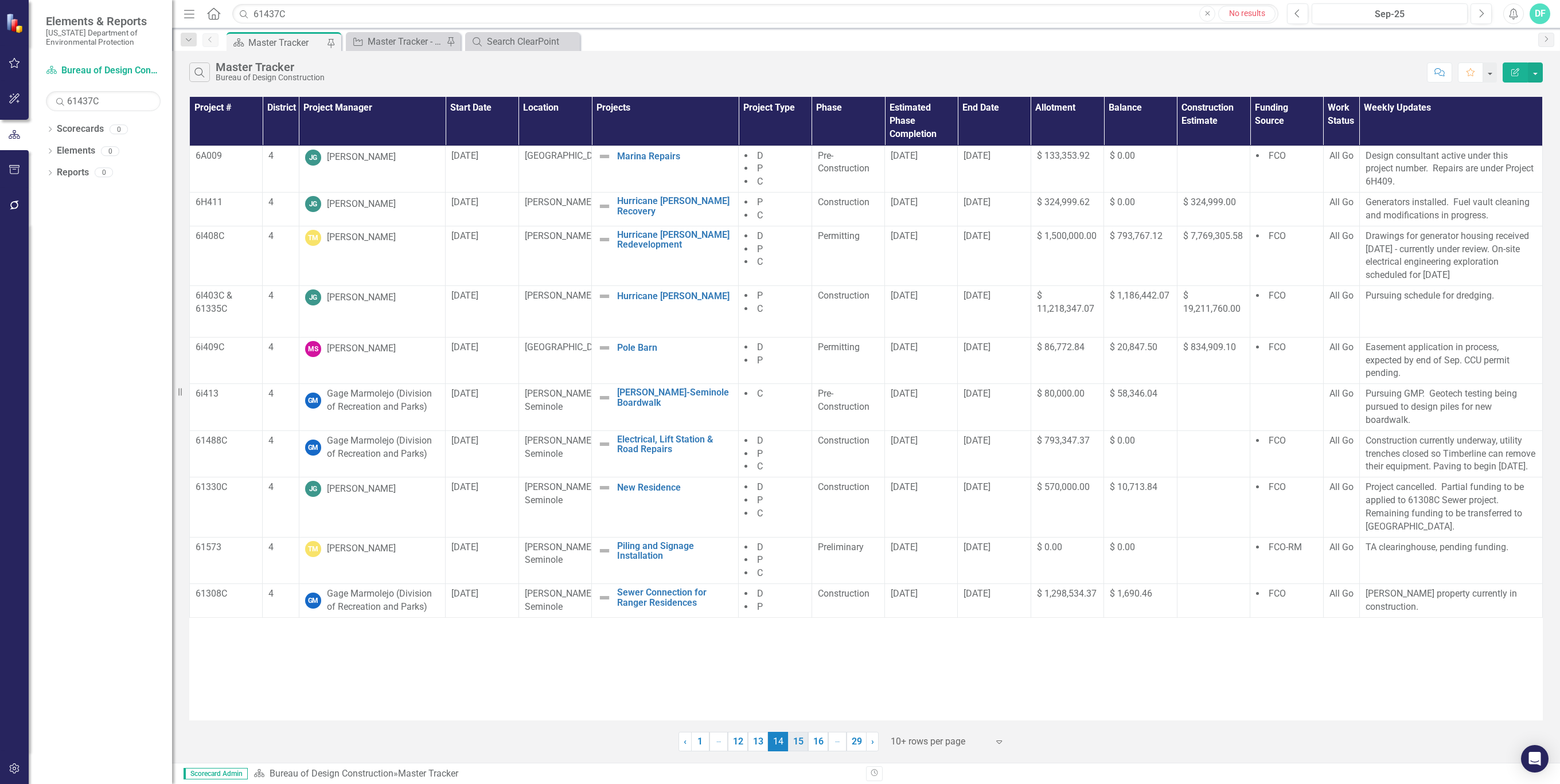
click at [795, 744] on link "15" at bounding box center [798, 742] width 20 height 19
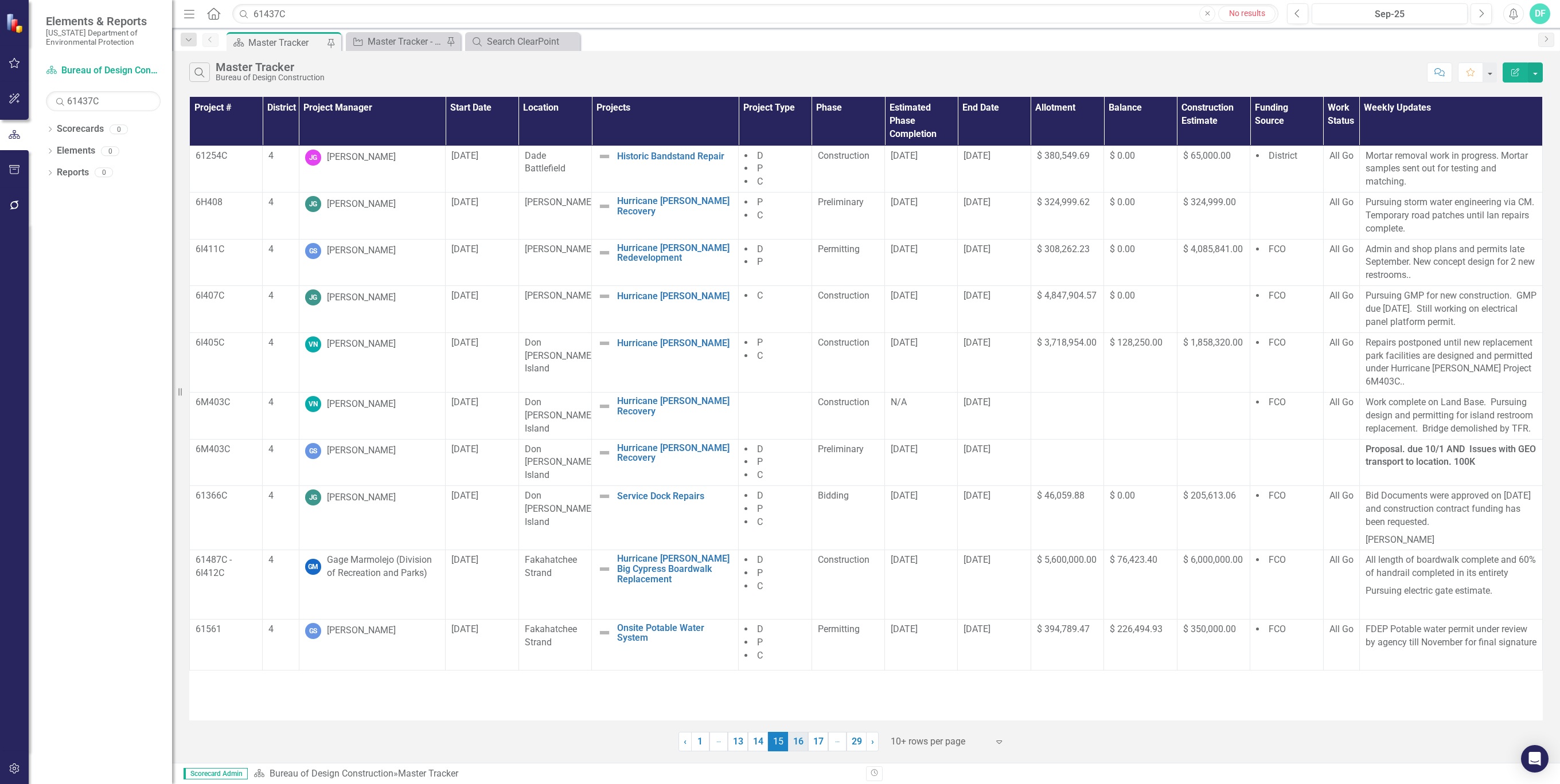
click at [800, 745] on link "16" at bounding box center [798, 742] width 20 height 19
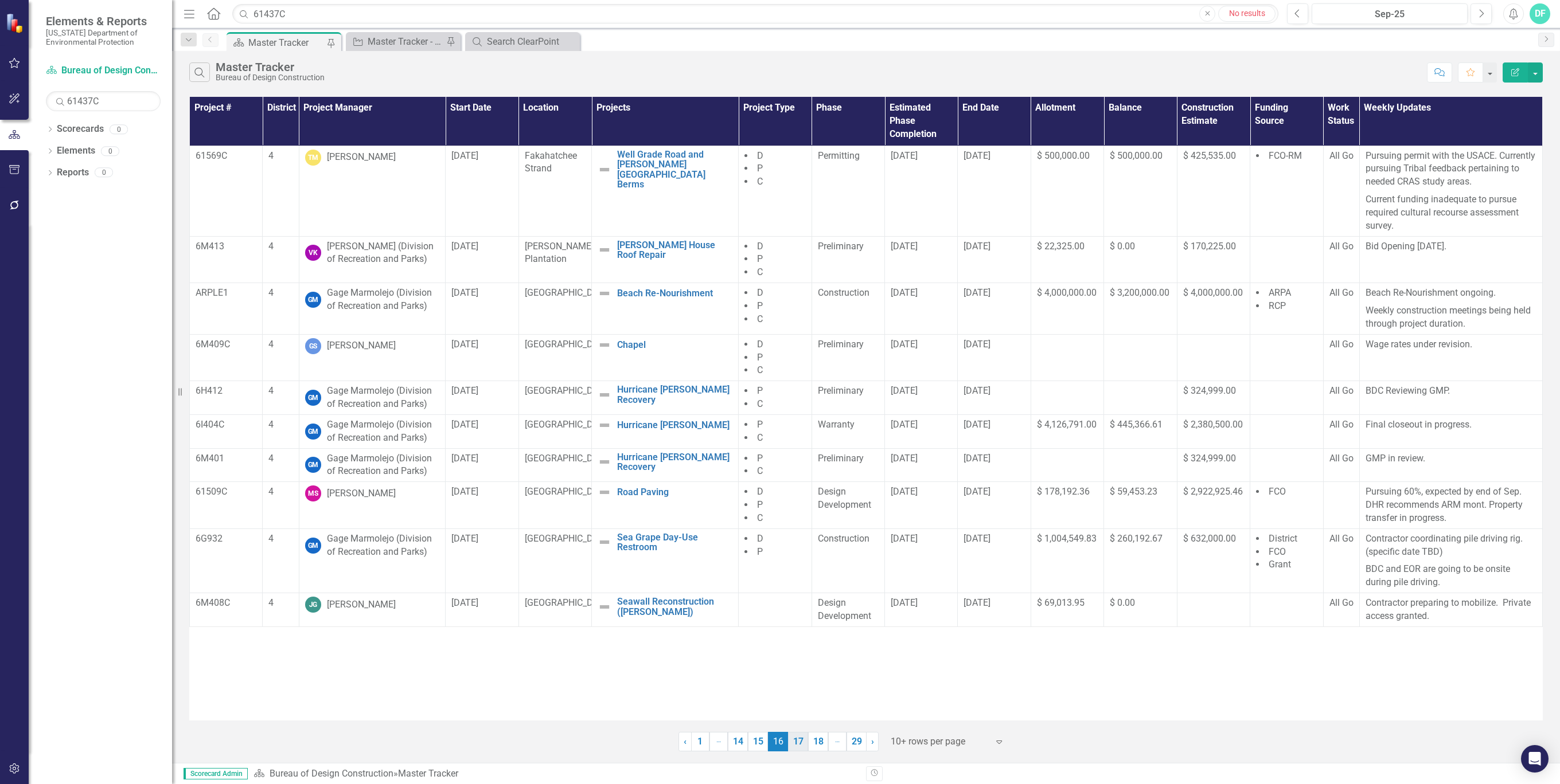
click at [802, 745] on link "17" at bounding box center [798, 742] width 20 height 19
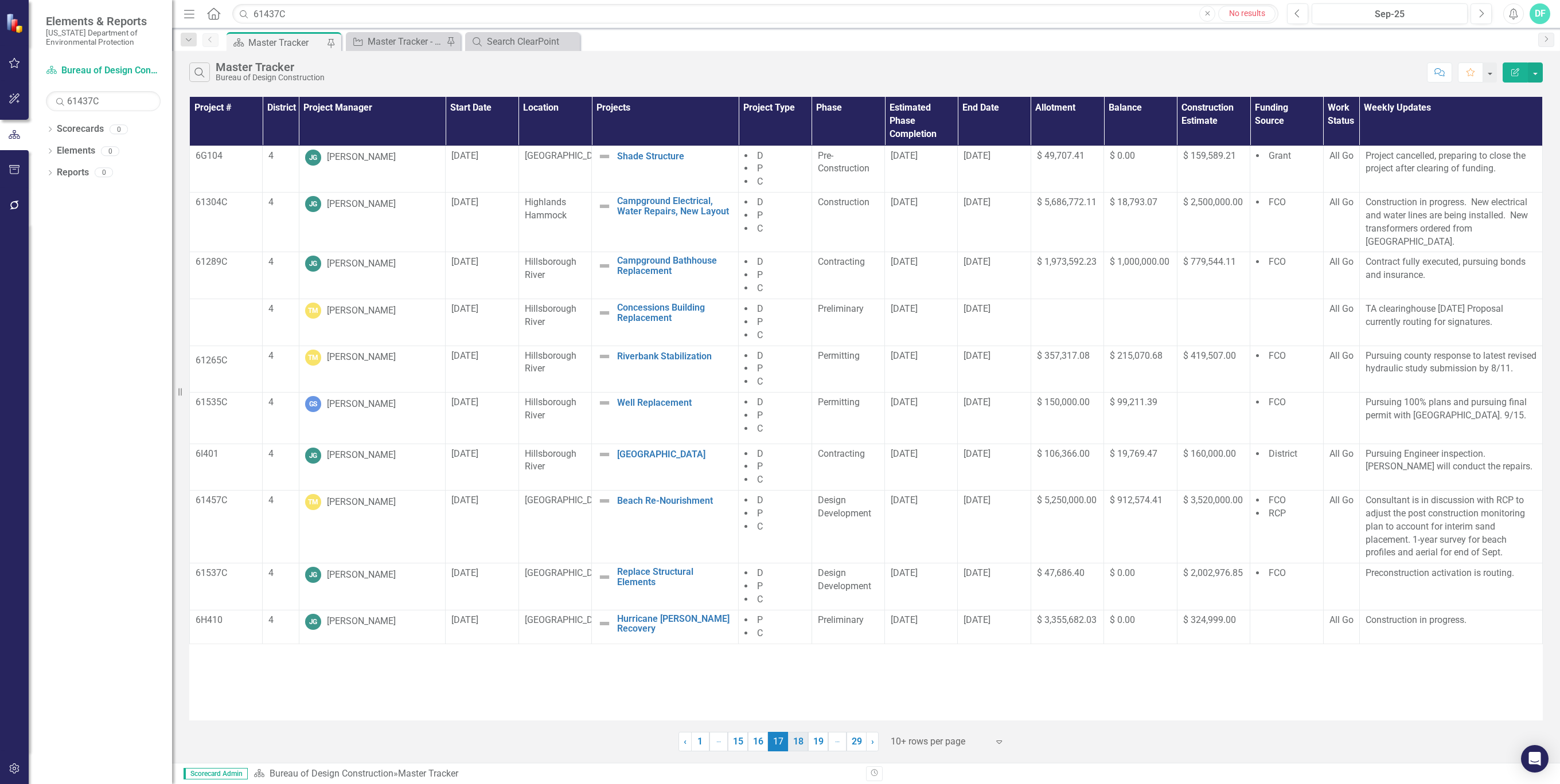
click at [801, 745] on link "18" at bounding box center [798, 742] width 20 height 19
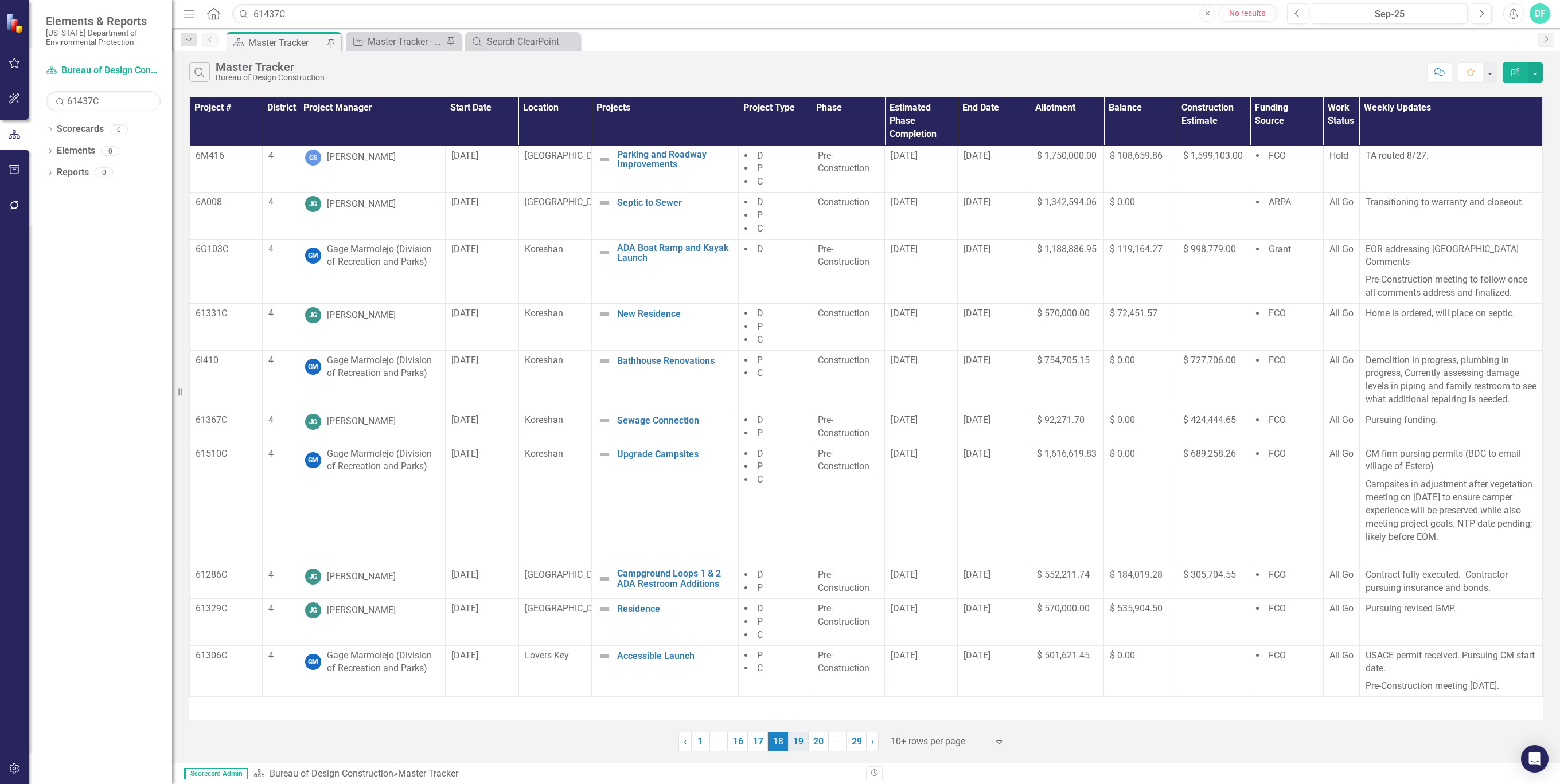
click at [801, 744] on link "19" at bounding box center [798, 742] width 20 height 19
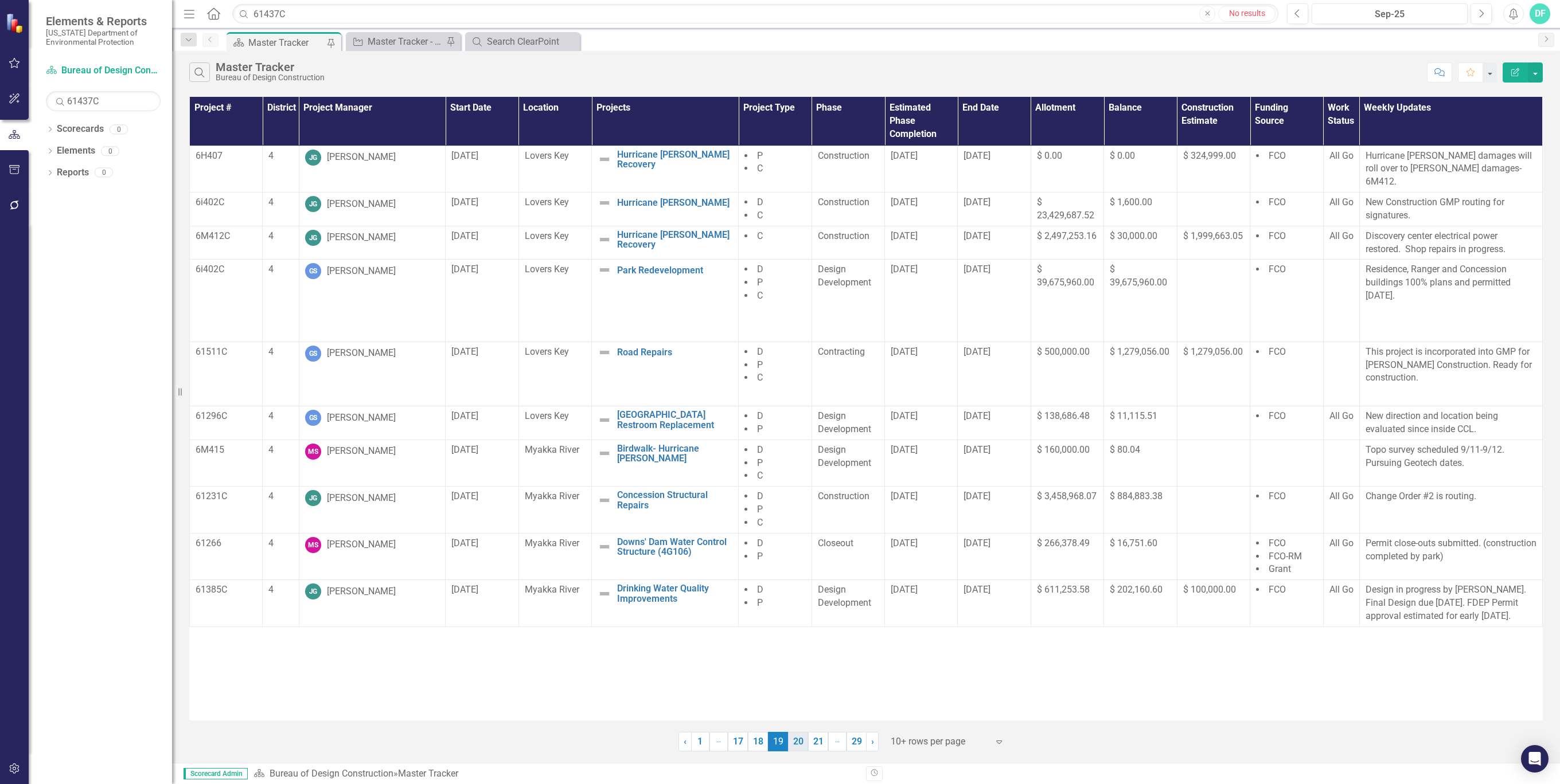
click at [800, 744] on link "20" at bounding box center [798, 742] width 20 height 19
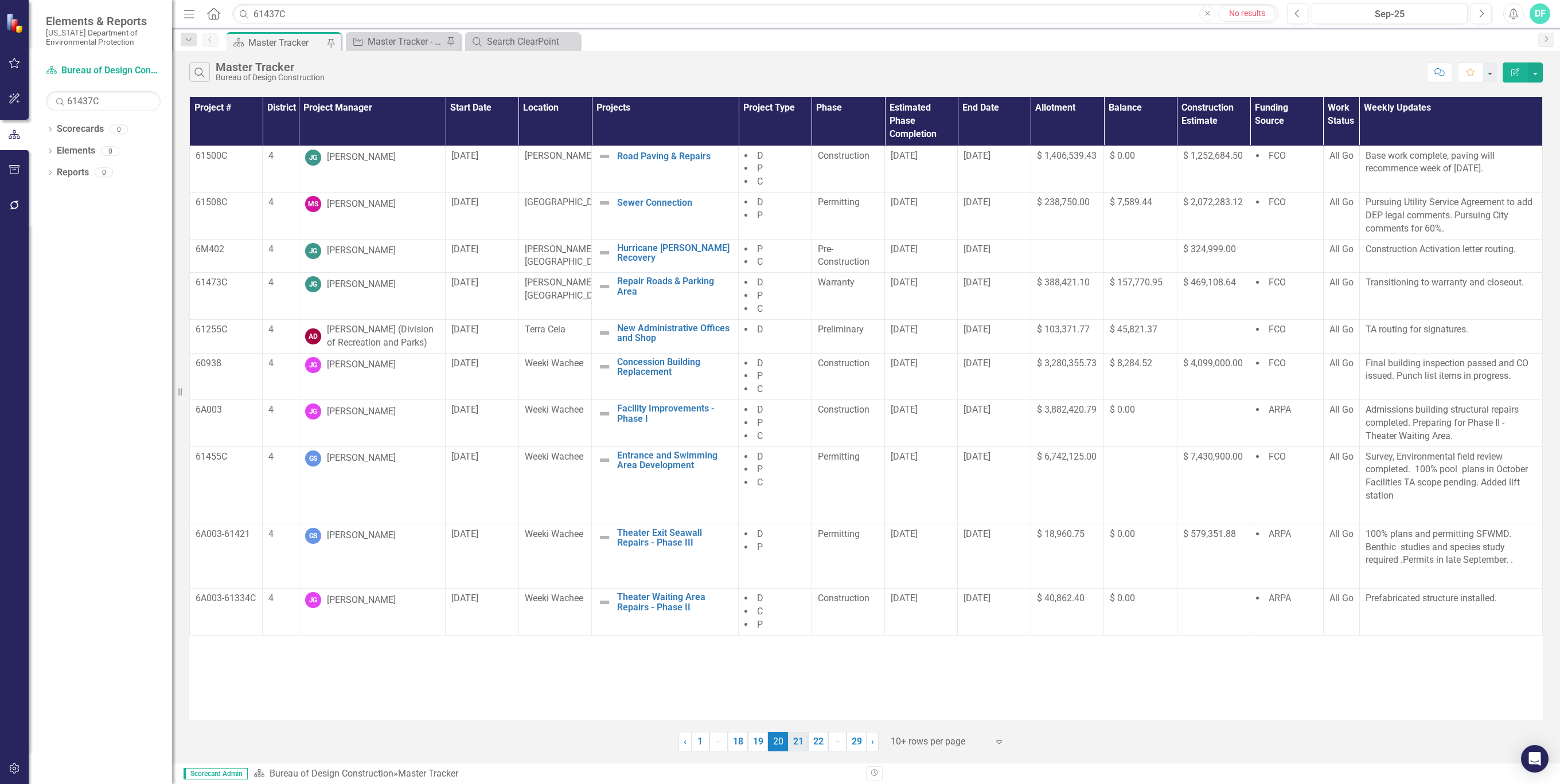
click at [796, 743] on link "21" at bounding box center [798, 742] width 20 height 19
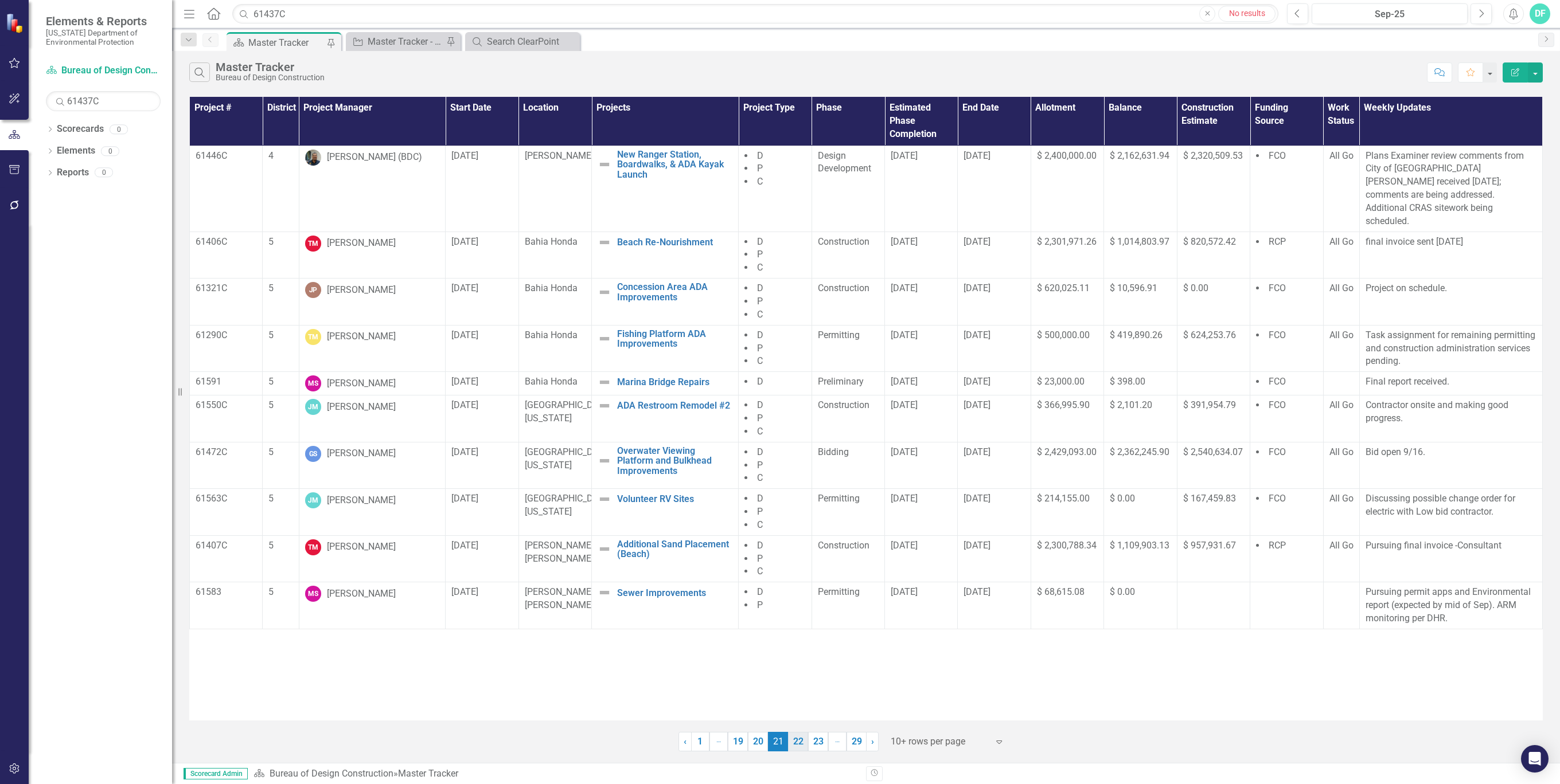
click at [799, 741] on link "22" at bounding box center [798, 742] width 20 height 19
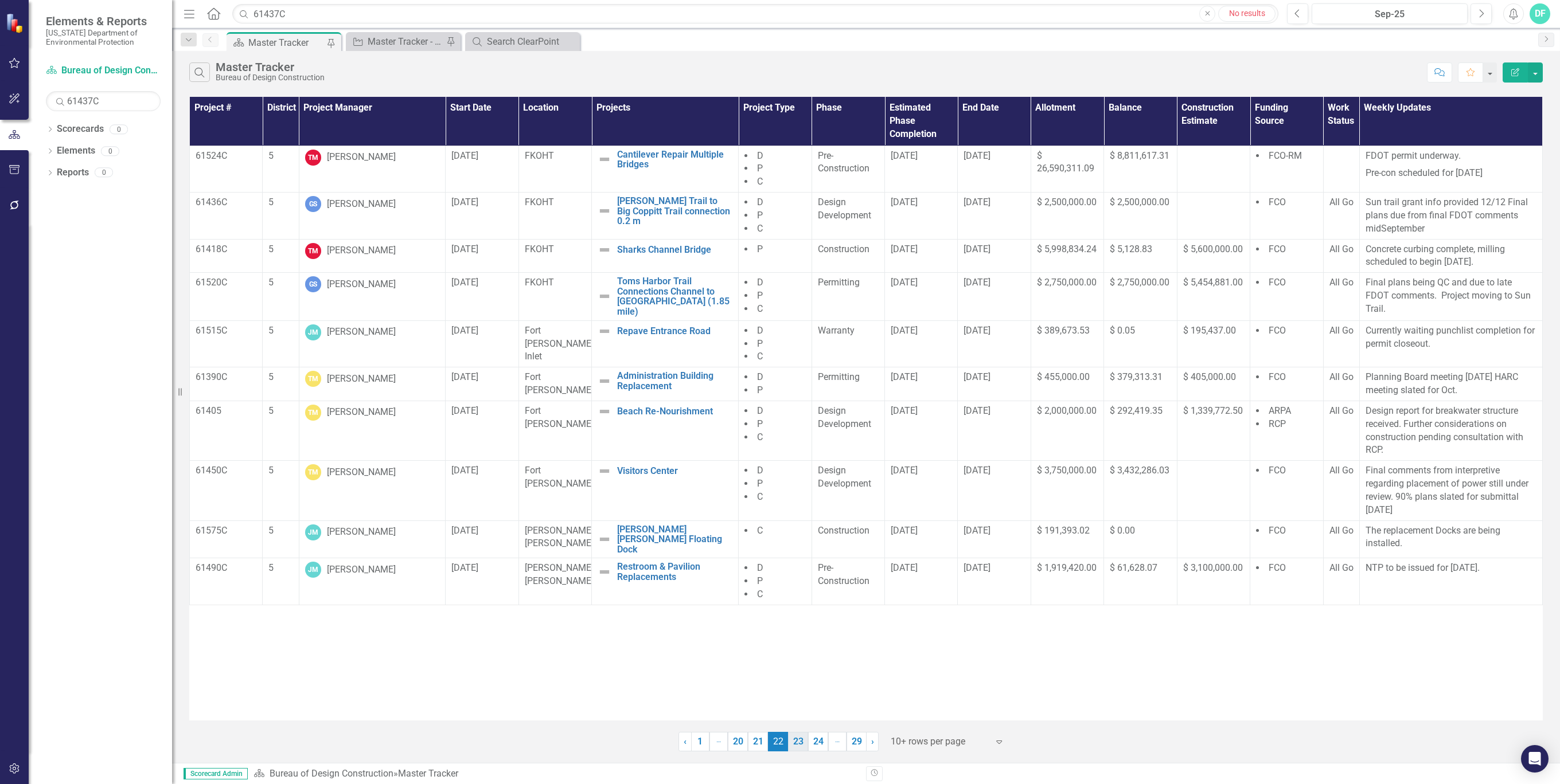
click at [800, 741] on link "23" at bounding box center [798, 742] width 20 height 19
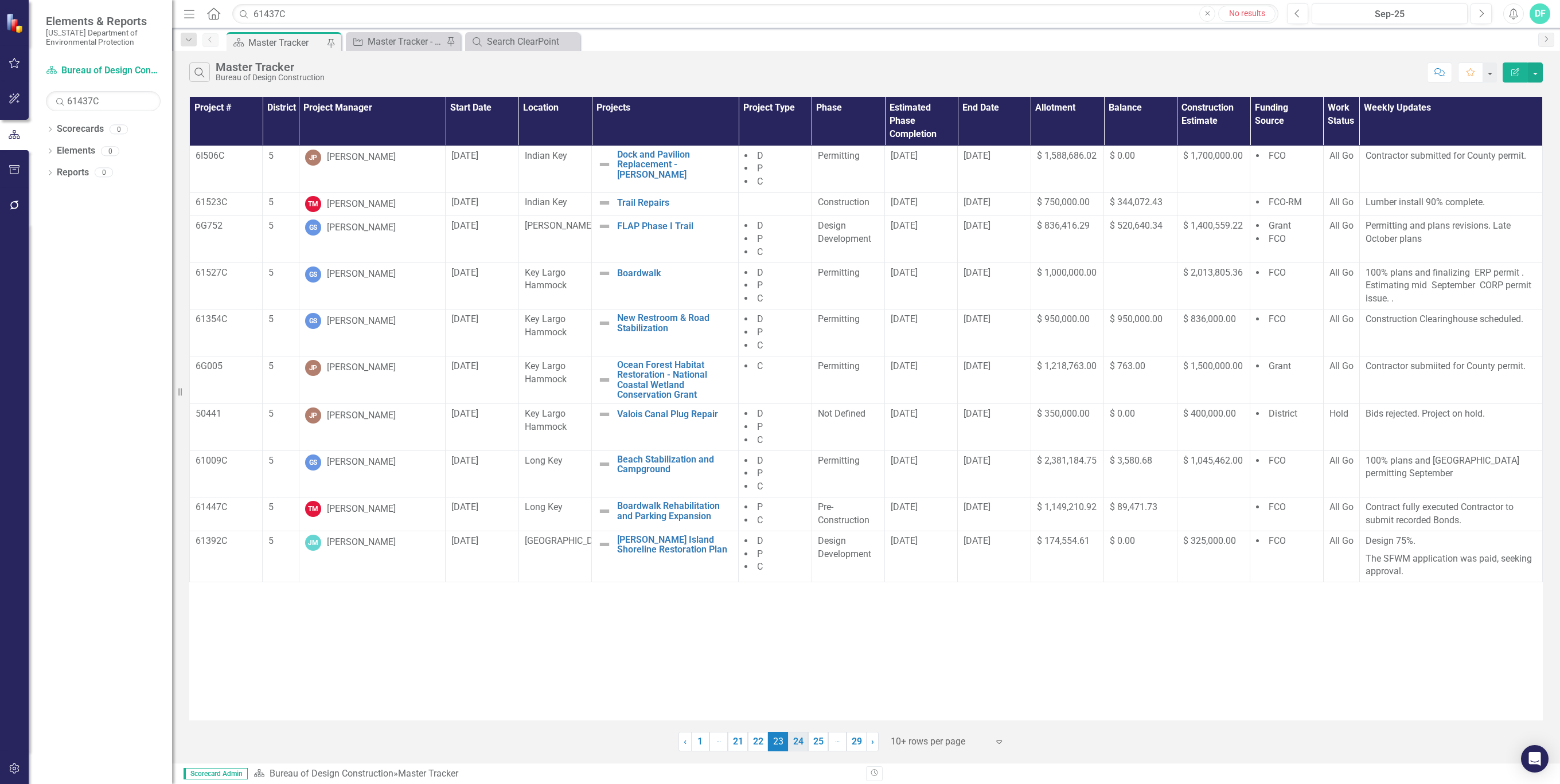
click at [800, 741] on link "24" at bounding box center [798, 742] width 20 height 19
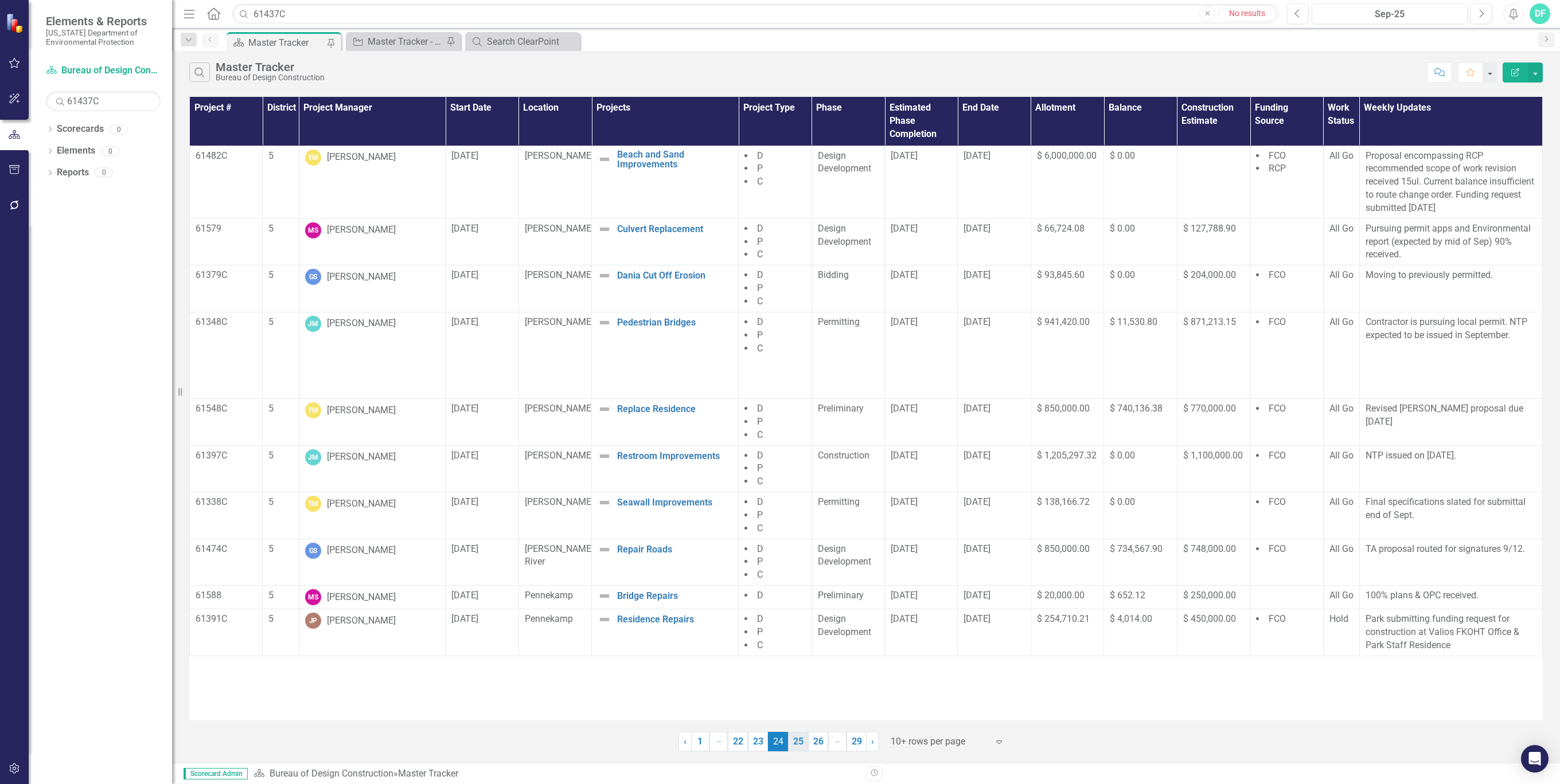
click at [801, 742] on link "25" at bounding box center [798, 742] width 20 height 19
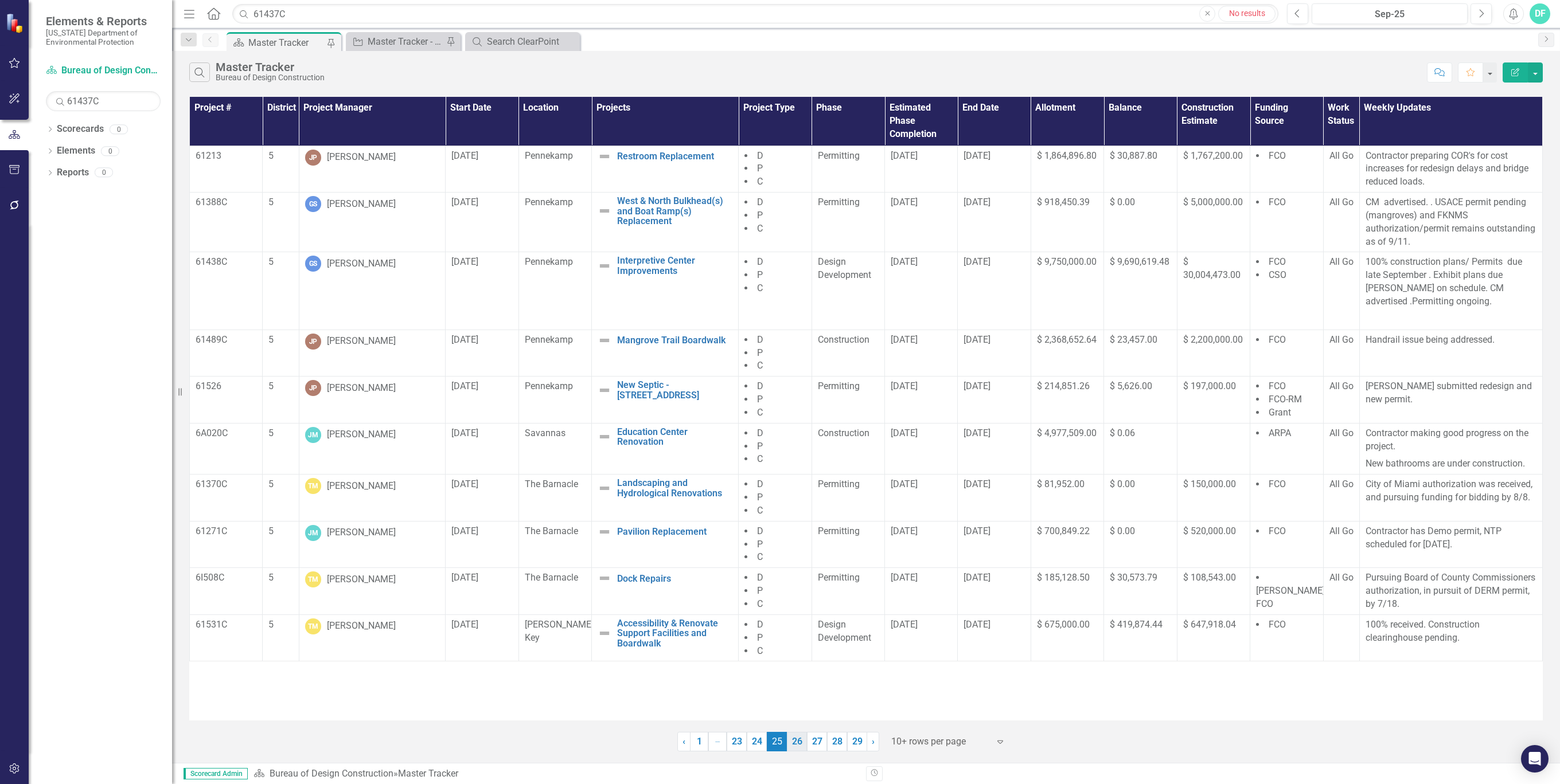
click at [799, 742] on link "26" at bounding box center [796, 742] width 20 height 19
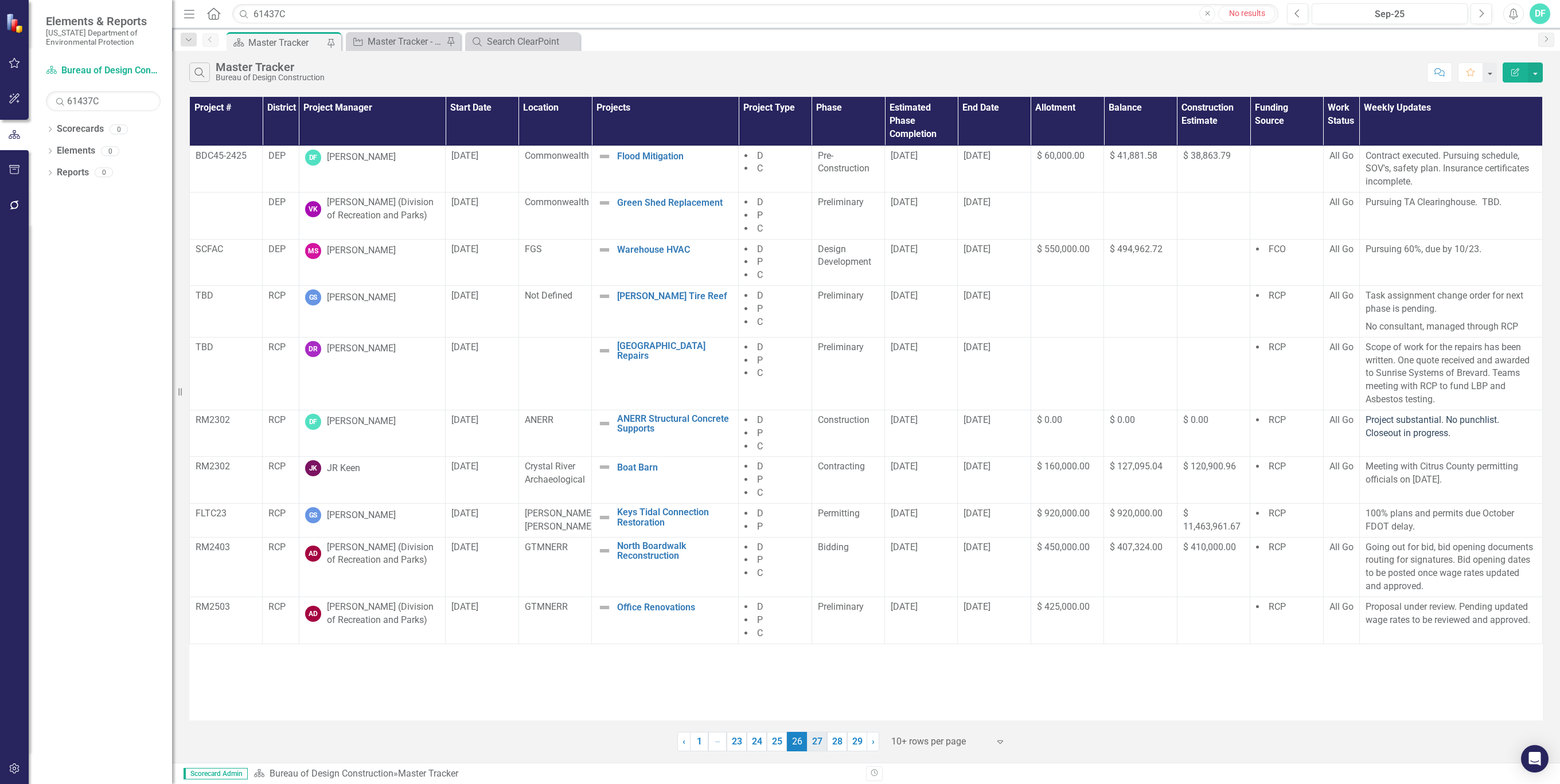
click at [814, 744] on link "27" at bounding box center [816, 742] width 20 height 19
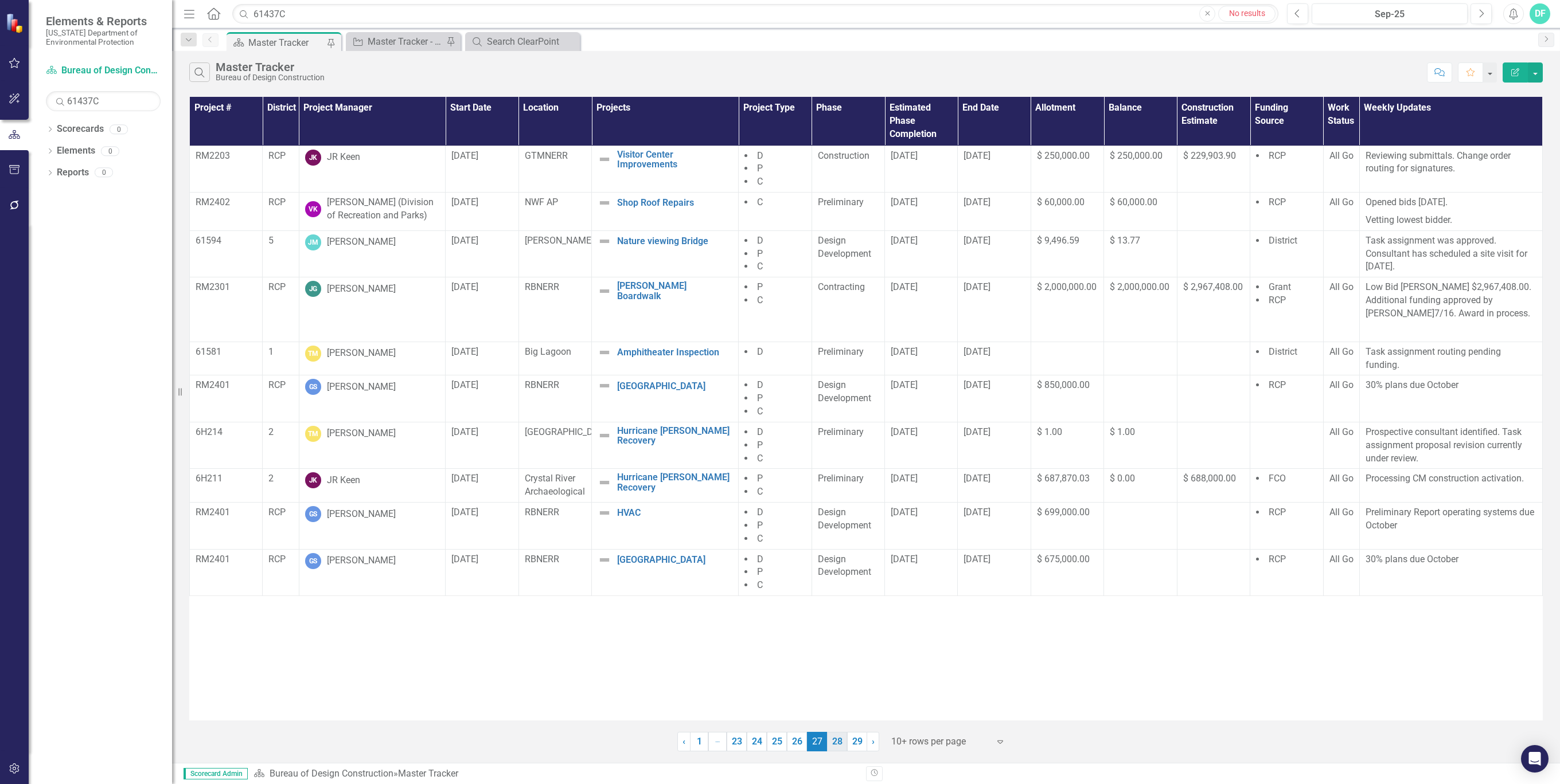
click at [837, 738] on link "28" at bounding box center [837, 742] width 20 height 19
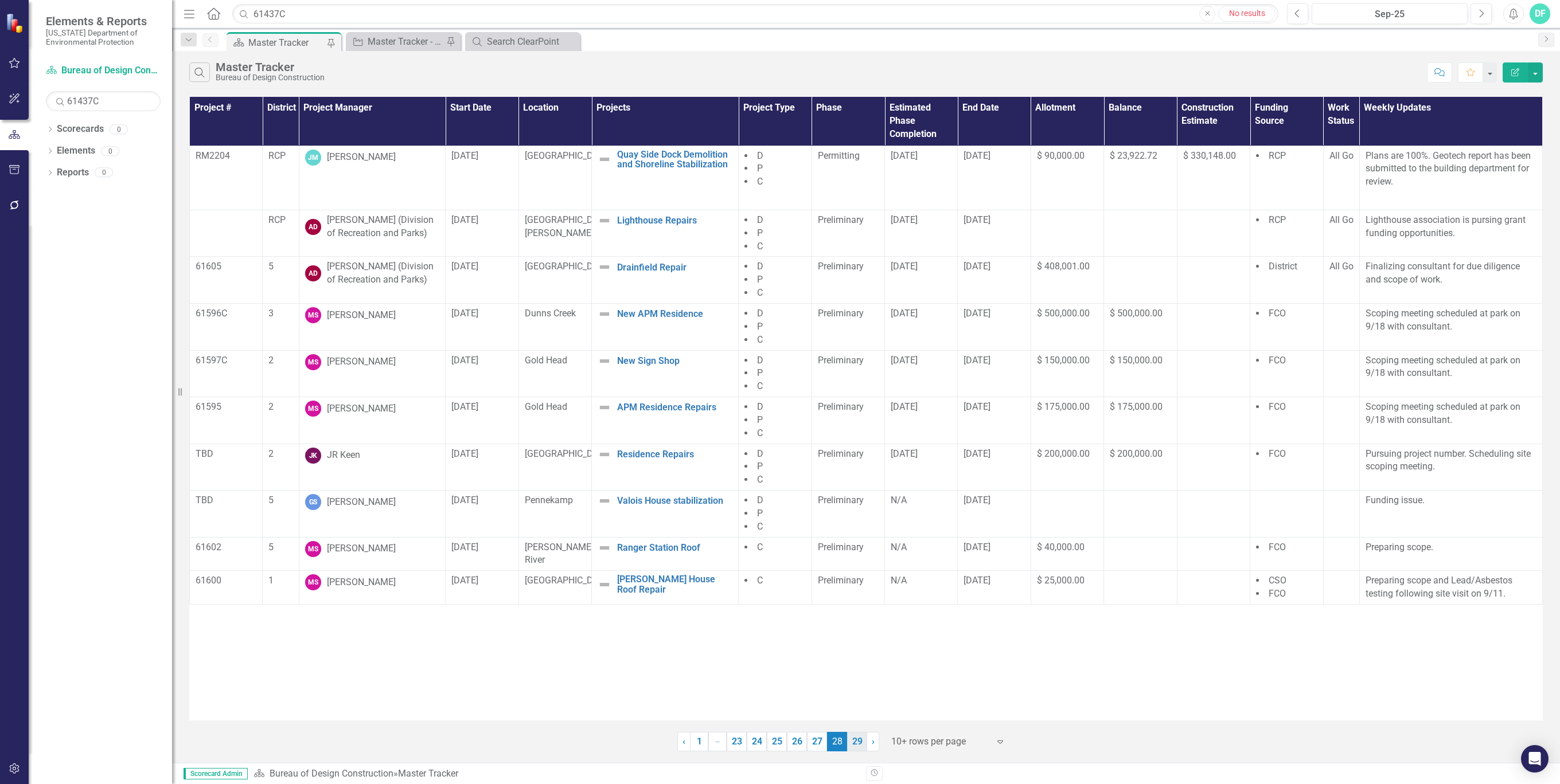
click at [855, 741] on link "29" at bounding box center [857, 742] width 20 height 19
